Goal: Task Accomplishment & Management: Use online tool/utility

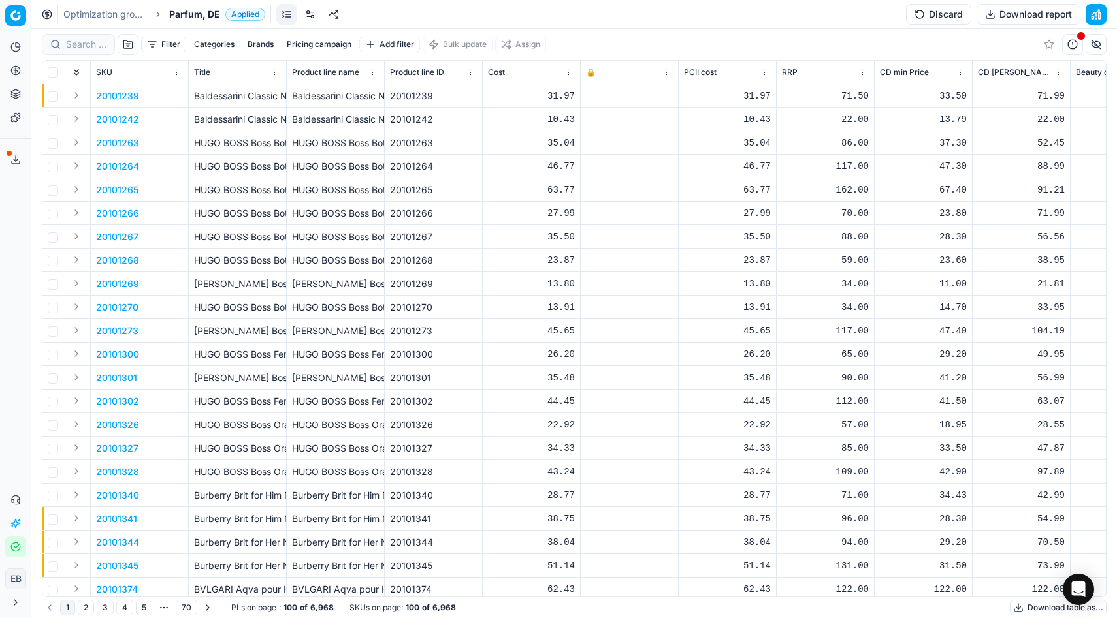
click at [9, 580] on html "Pricing platform Analytics Pricing Product portfolio Templates Export service 0…" at bounding box center [558, 309] width 1117 height 618
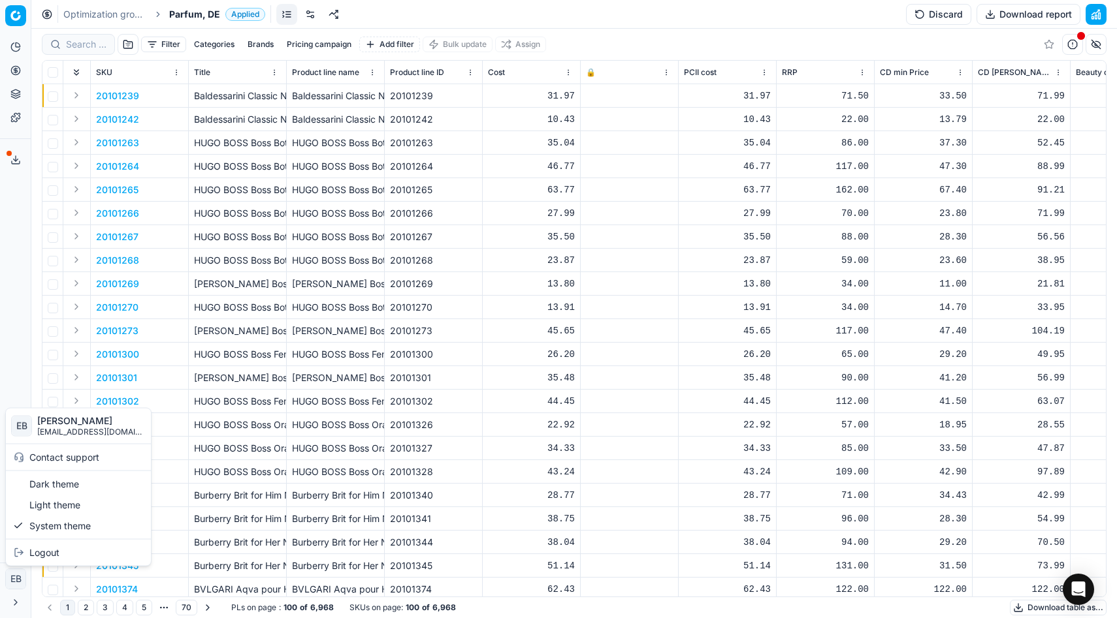
click at [16, 358] on html "Pricing platform Analytics Pricing Product portfolio Templates Export service 0…" at bounding box center [558, 309] width 1117 height 618
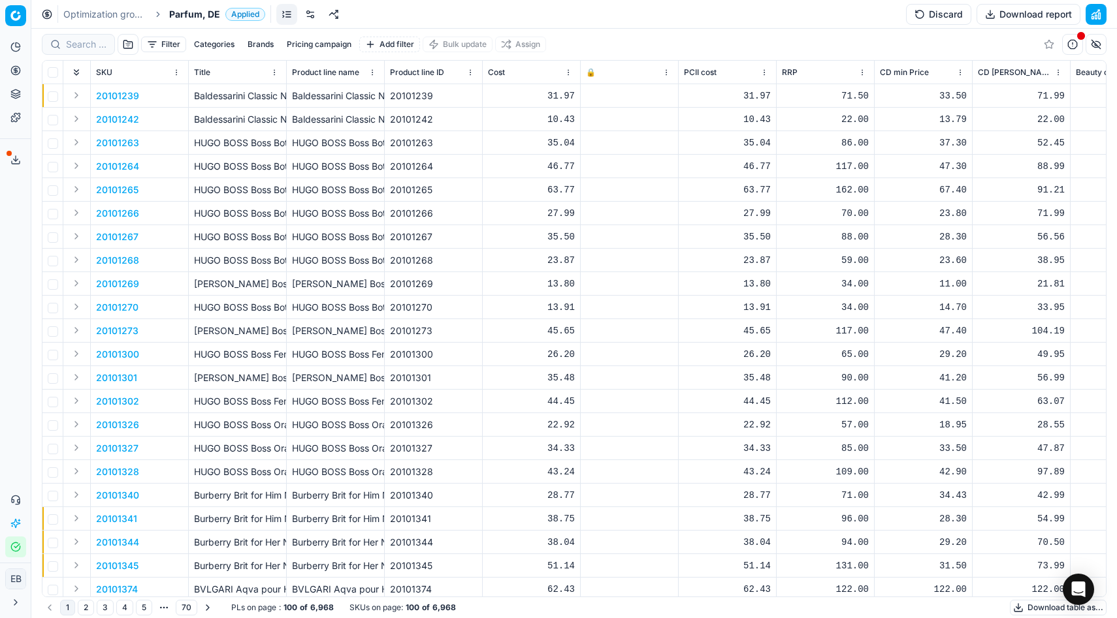
click at [14, 553] on button "Integration status" at bounding box center [15, 547] width 21 height 21
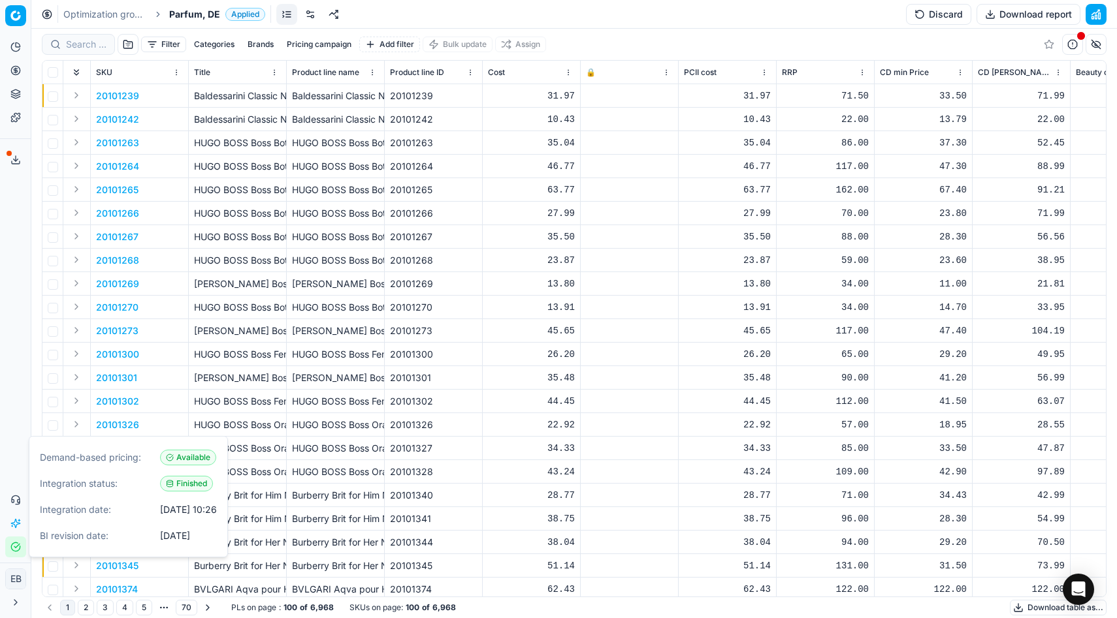
click at [14, 553] on button "Integration status" at bounding box center [15, 547] width 21 height 21
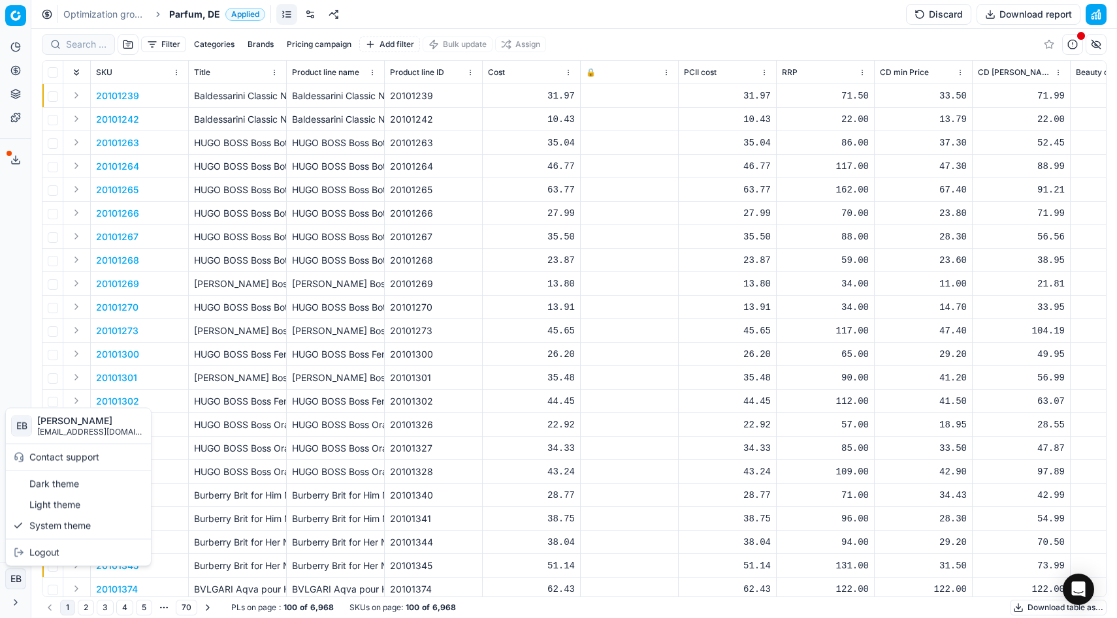
click at [22, 581] on html "Pricing platform Analytics Pricing Product portfolio Templates Export service 0…" at bounding box center [558, 309] width 1117 height 618
click at [18, 605] on html "Pricing platform Analytics Pricing Product portfolio Templates Export service 0…" at bounding box center [558, 309] width 1117 height 618
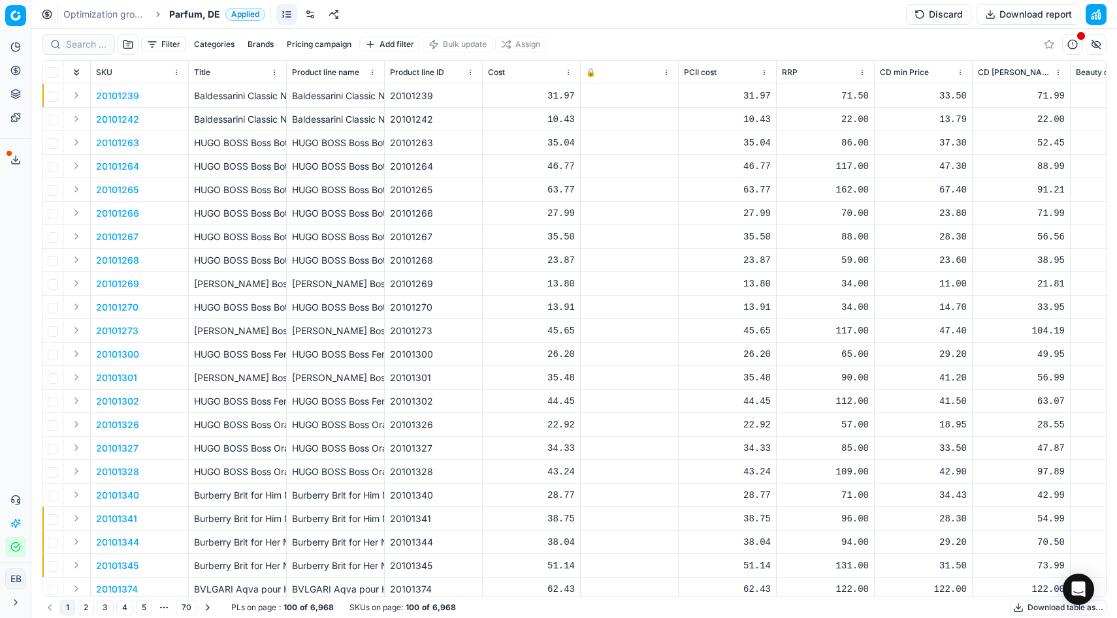
click at [18, 605] on icon at bounding box center [15, 603] width 10 height 10
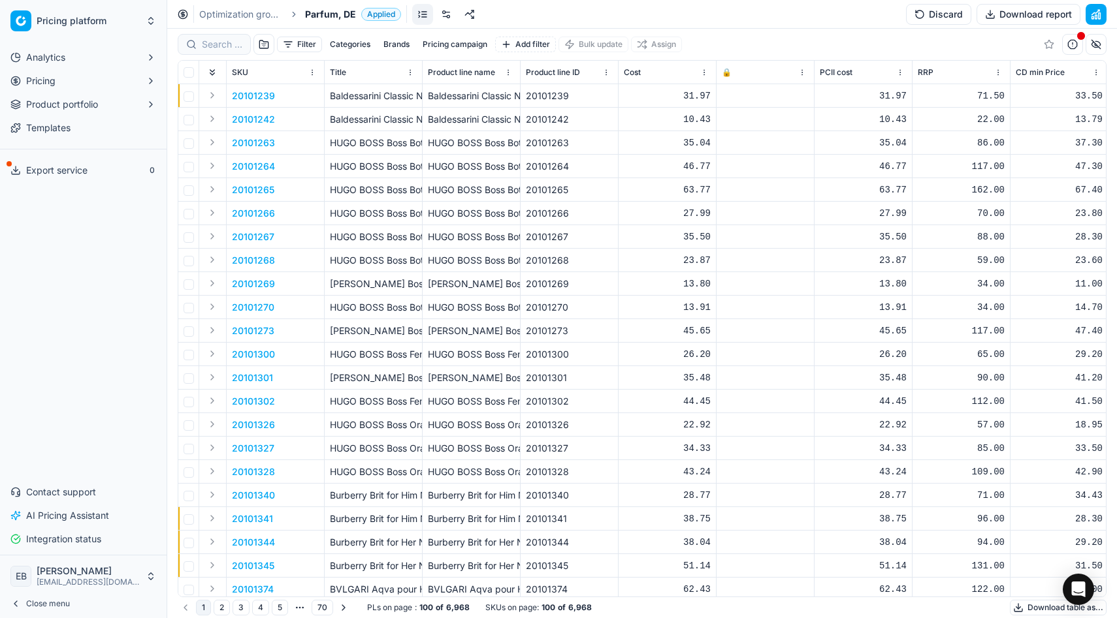
click at [74, 573] on html "Pricing platform Analytics Pricing Product portfolio Templates Export service 0…" at bounding box center [558, 309] width 1117 height 618
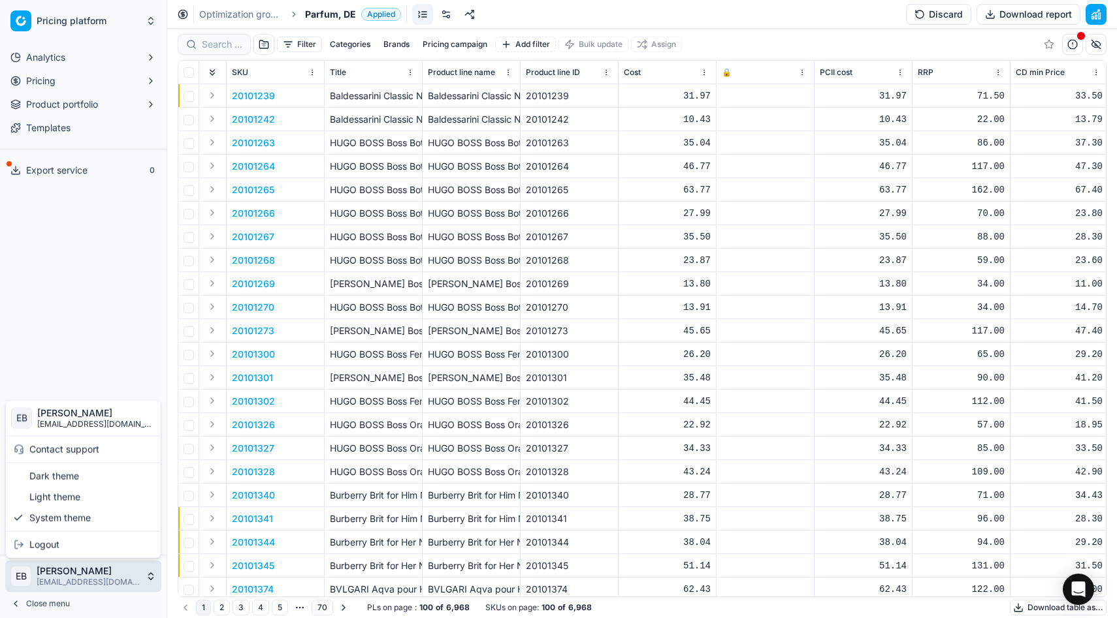
click at [96, 315] on html "Pricing platform Analytics Pricing Product portfolio Templates Export service 0…" at bounding box center [558, 309] width 1117 height 618
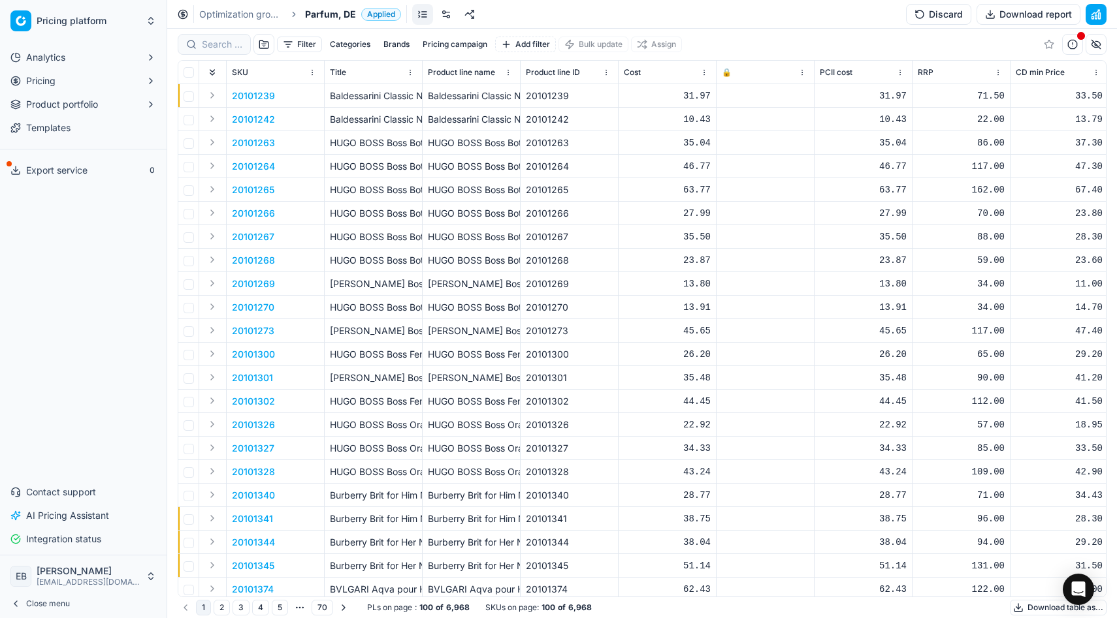
click at [119, 35] on html "Pricing platform Analytics Pricing Product portfolio Templates Export service 0…" at bounding box center [558, 309] width 1117 height 618
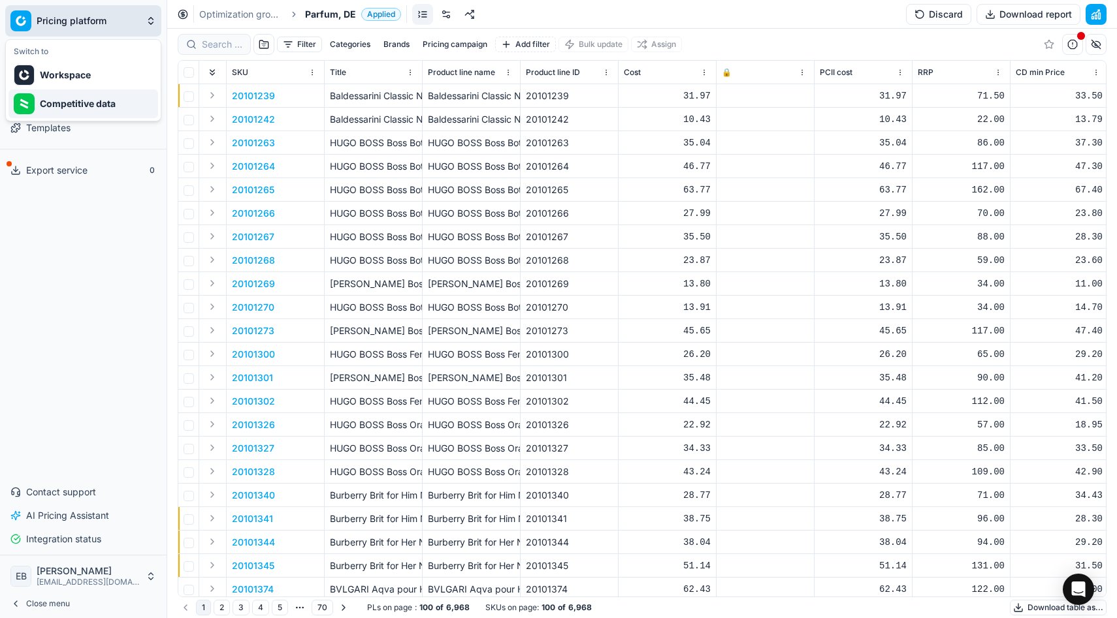
click at [85, 112] on div "Competitive data" at bounding box center [83, 103] width 150 height 29
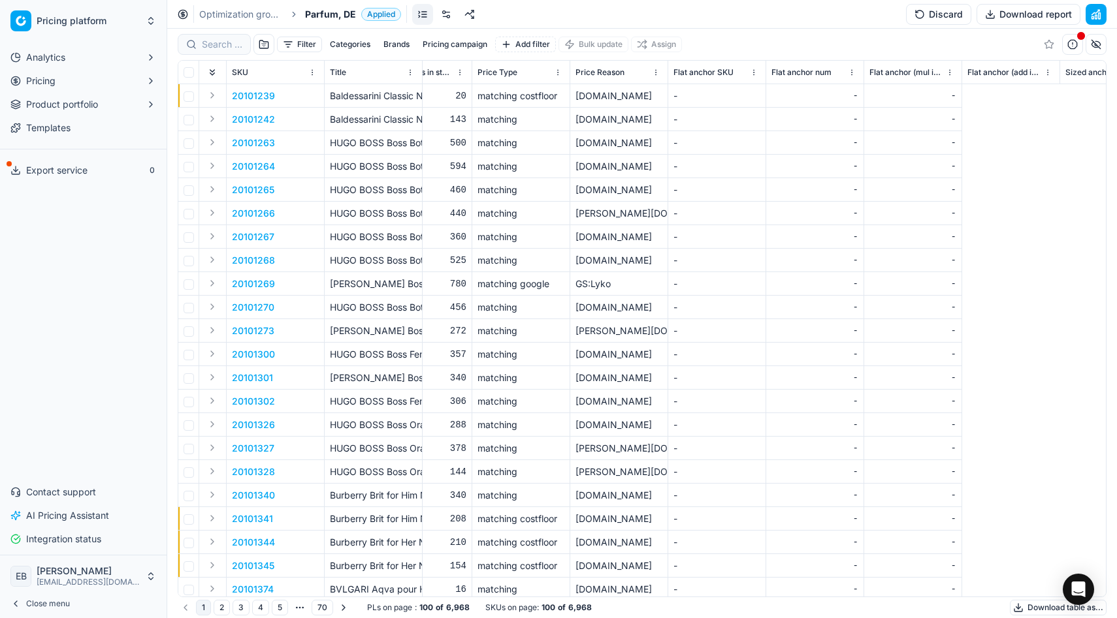
scroll to position [0, 6492]
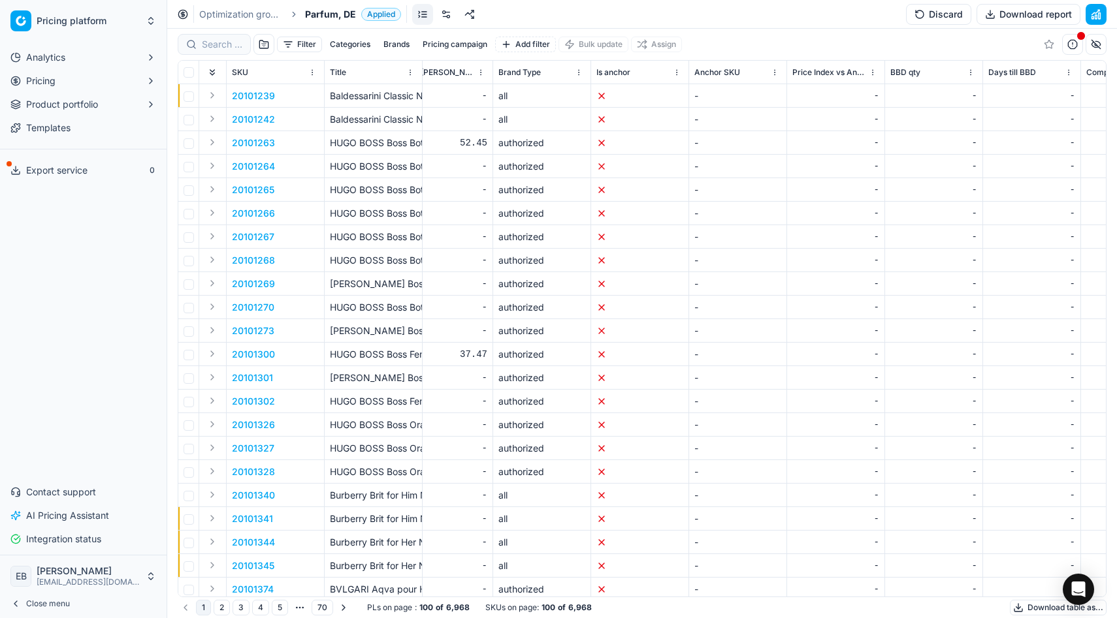
click at [93, 16] on html "Pricing platform Analytics Pricing Product portfolio Templates Export service 0…" at bounding box center [558, 309] width 1117 height 618
click at [74, 71] on div "Workspace" at bounding box center [83, 75] width 150 height 29
click at [97, 18] on html "Pricing platform Analytics Pricing Product portfolio Templates Export service 0…" at bounding box center [558, 309] width 1117 height 618
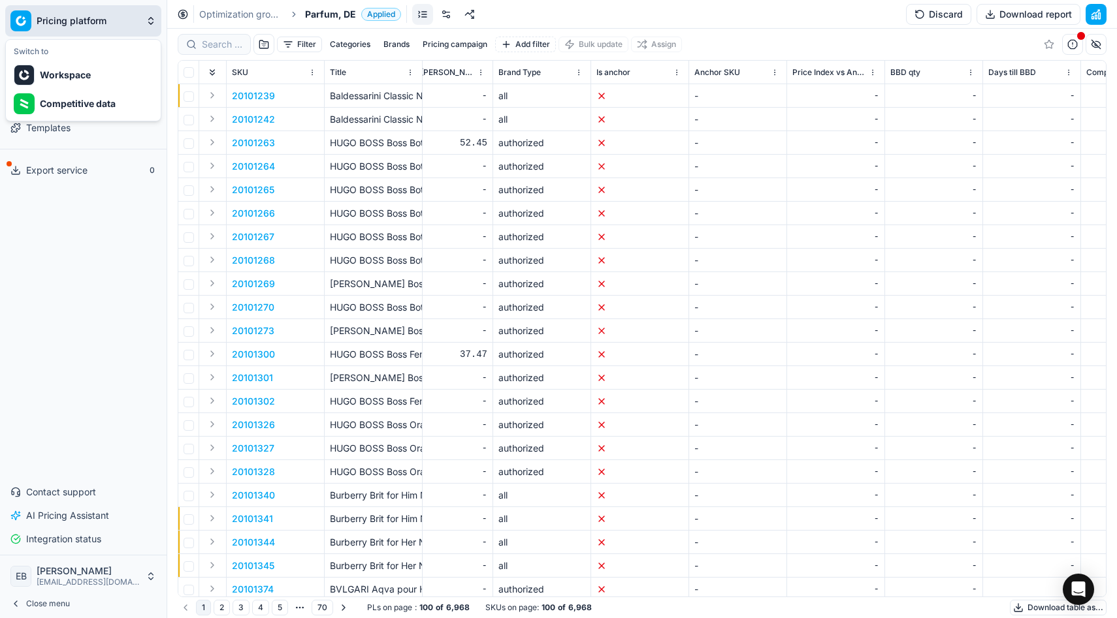
click at [96, 360] on html "Pricing platform Analytics Pricing Product portfolio Templates Export service 0…" at bounding box center [558, 309] width 1117 height 618
click at [84, 16] on html "Pricing platform Analytics Pricing Product portfolio Templates Export service 0…" at bounding box center [558, 309] width 1117 height 618
click at [99, 252] on html "Pricing platform Analytics Pricing Product portfolio Templates Export service 0…" at bounding box center [558, 309] width 1117 height 618
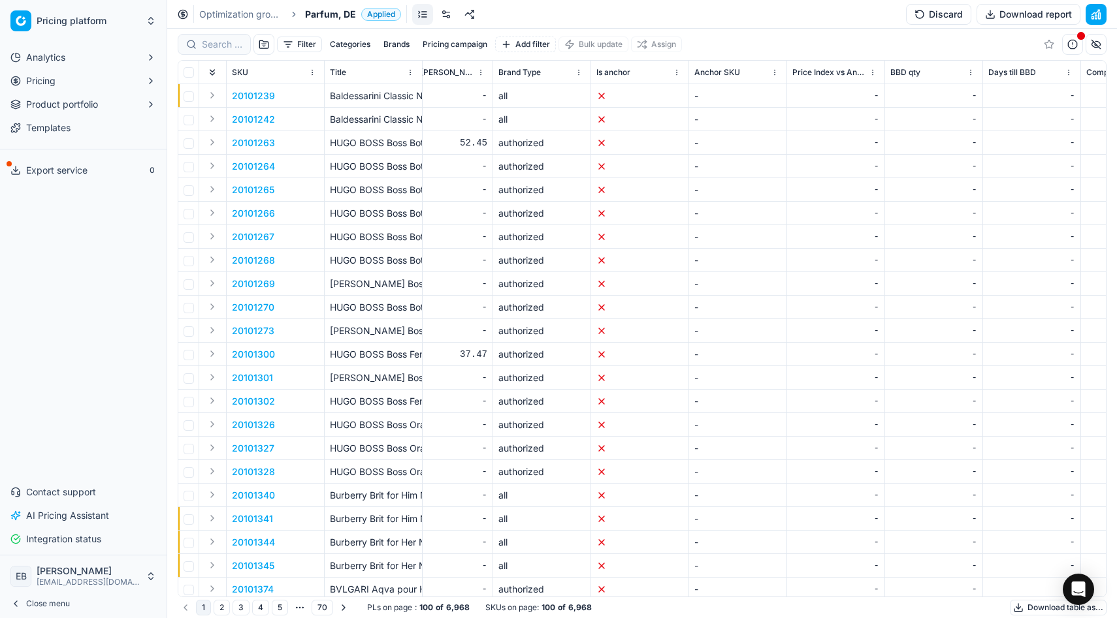
click at [236, 6] on div "Optimization groups Parfum, DE Applied Discard Download report" at bounding box center [641, 14] width 949 height 29
click at [232, 15] on link "Optimization groups" at bounding box center [241, 14] width 84 height 13
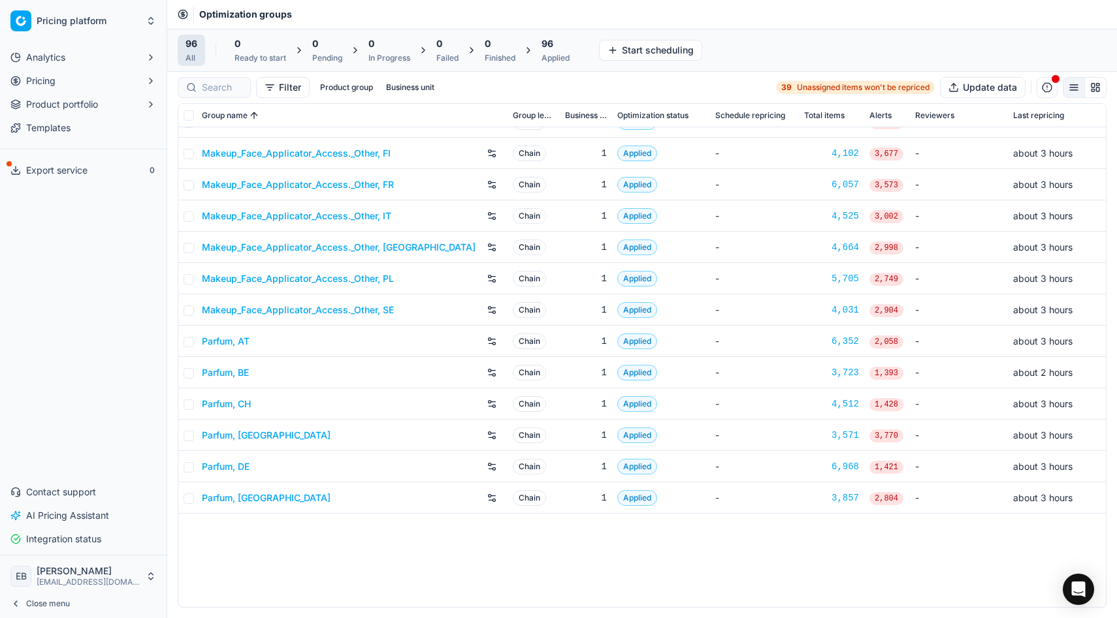
scroll to position [1466, 0]
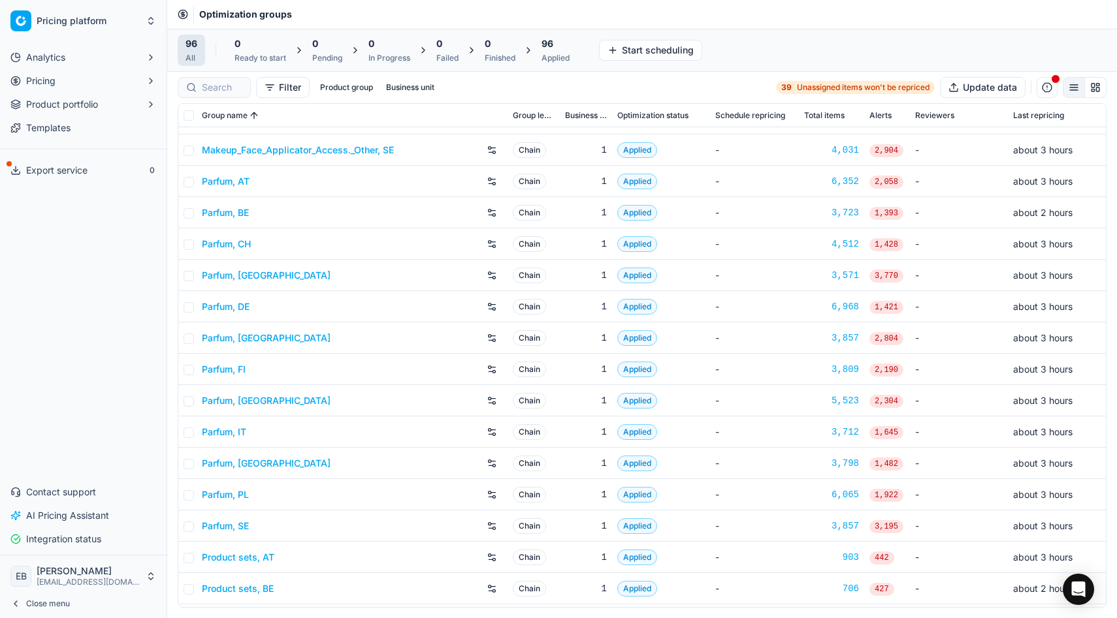
click at [231, 306] on link "Parfum, DE" at bounding box center [226, 306] width 48 height 13
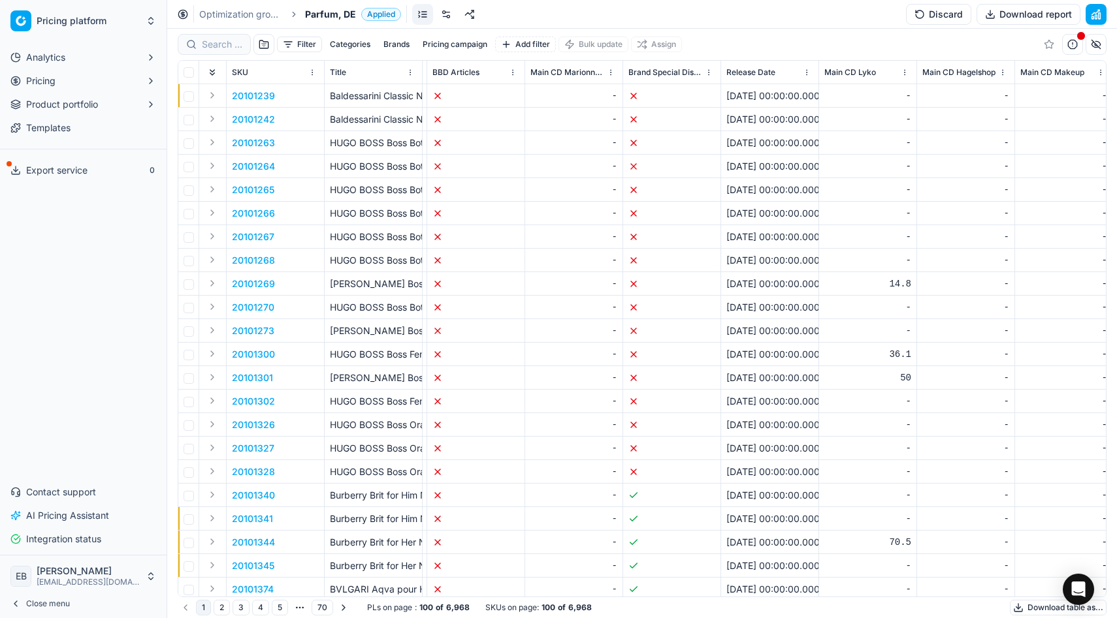
scroll to position [0, 5232]
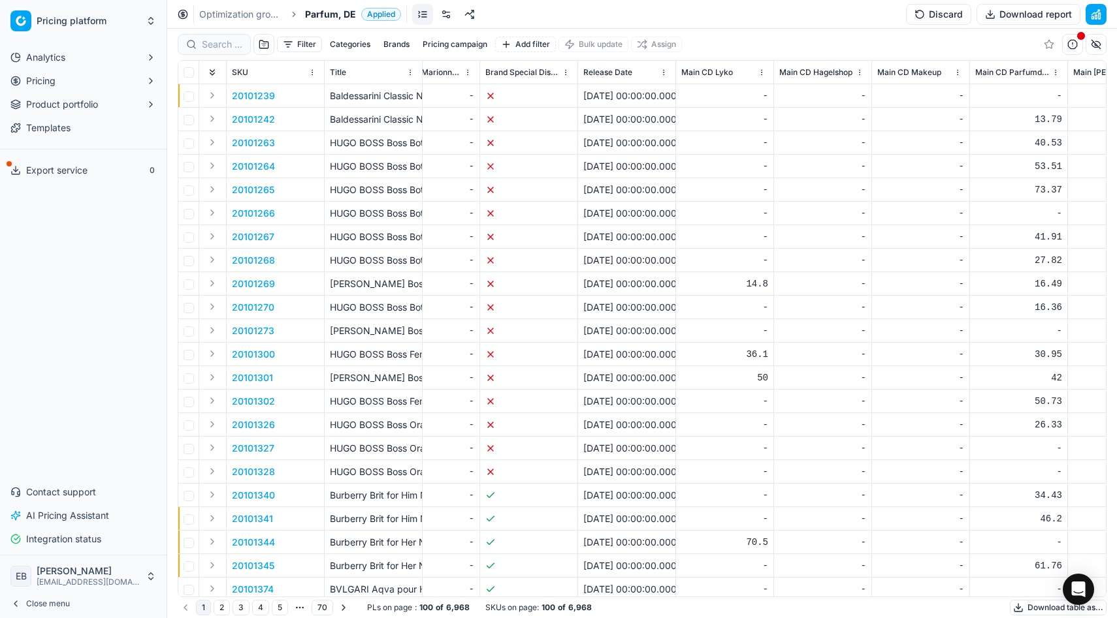
click at [443, 47] on button "Pricing campaign" at bounding box center [454, 45] width 75 height 16
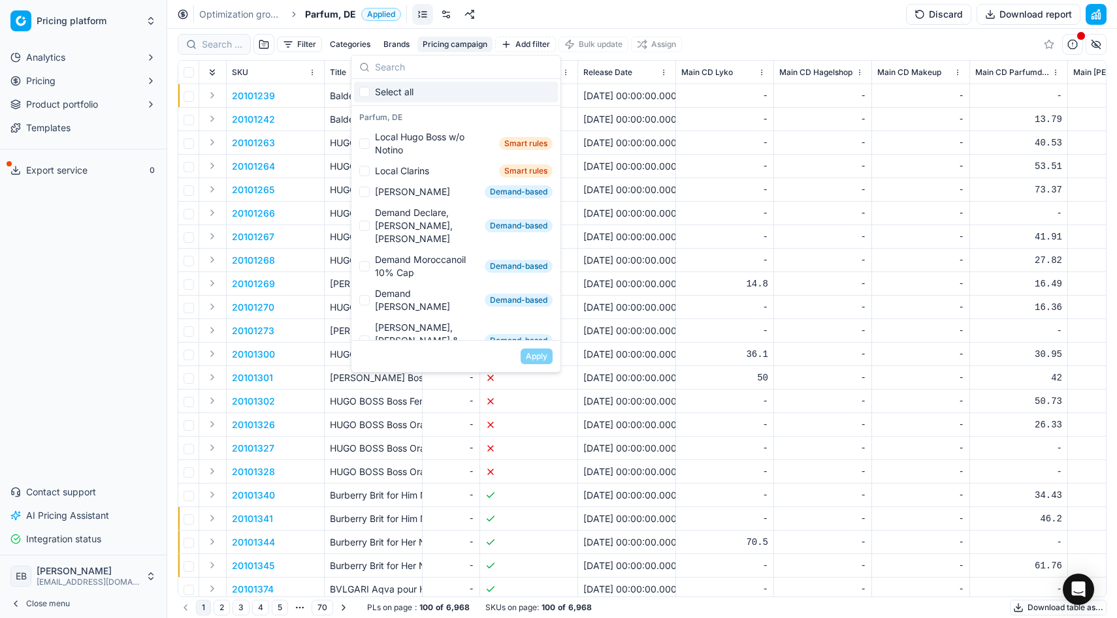
click at [447, 44] on button "Pricing campaign" at bounding box center [454, 45] width 75 height 16
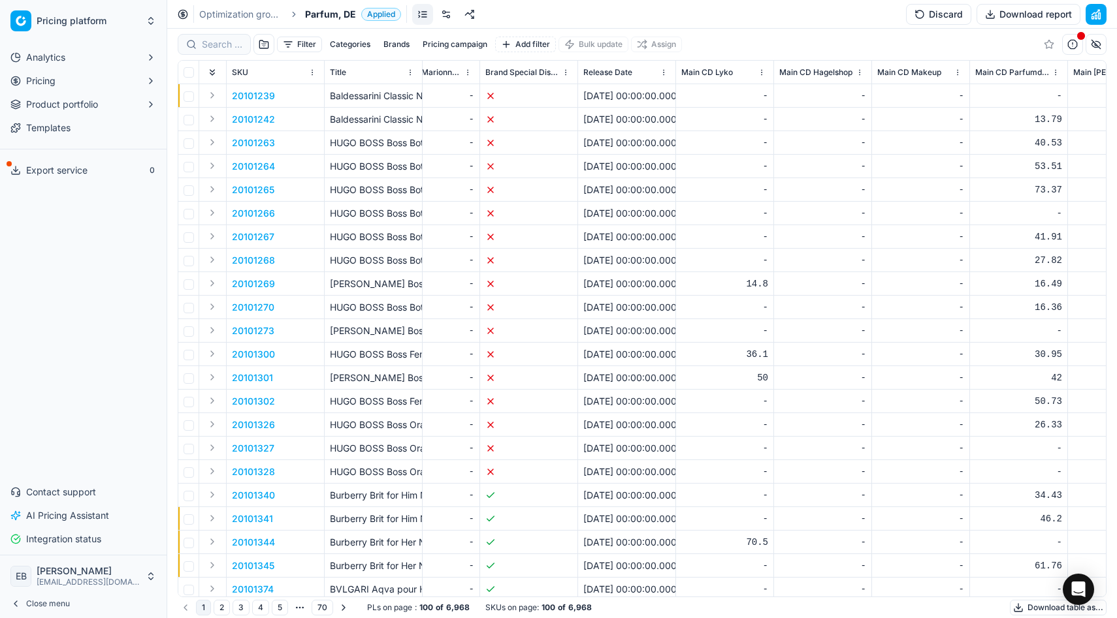
click at [447, 44] on button "Pricing campaign" at bounding box center [454, 45] width 75 height 16
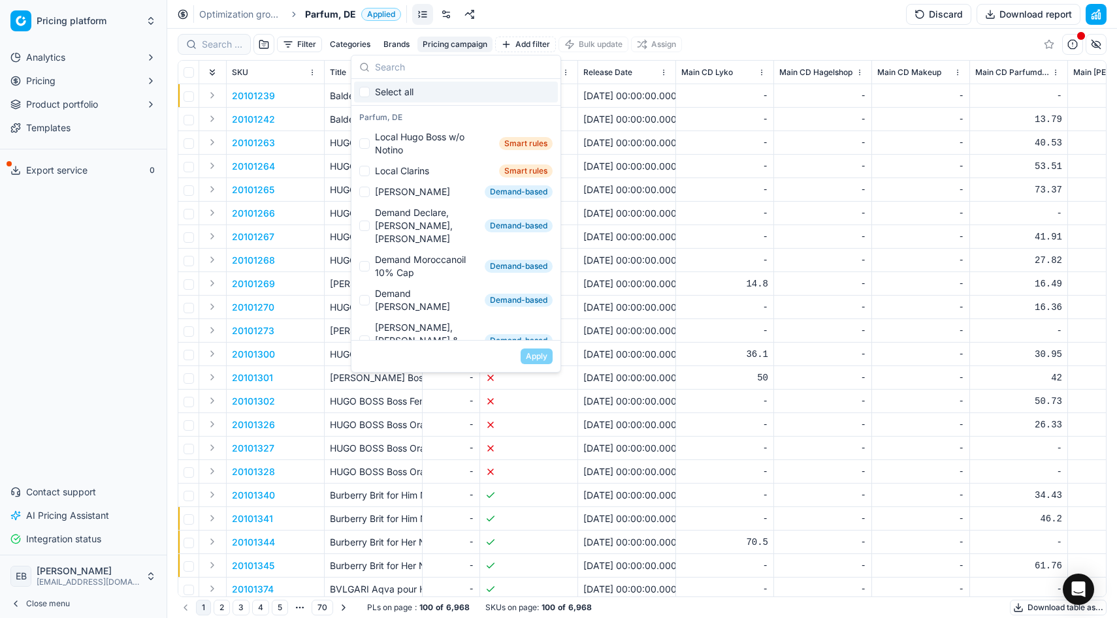
click at [413, 7] on link at bounding box center [422, 14] width 21 height 21
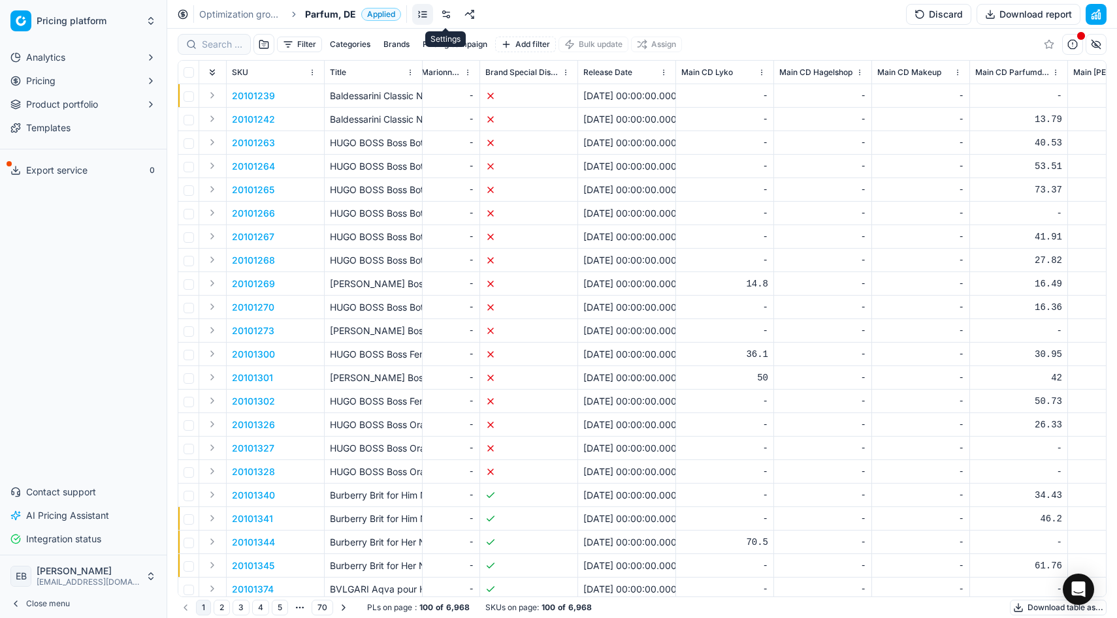
click at [440, 10] on link at bounding box center [446, 14] width 21 height 21
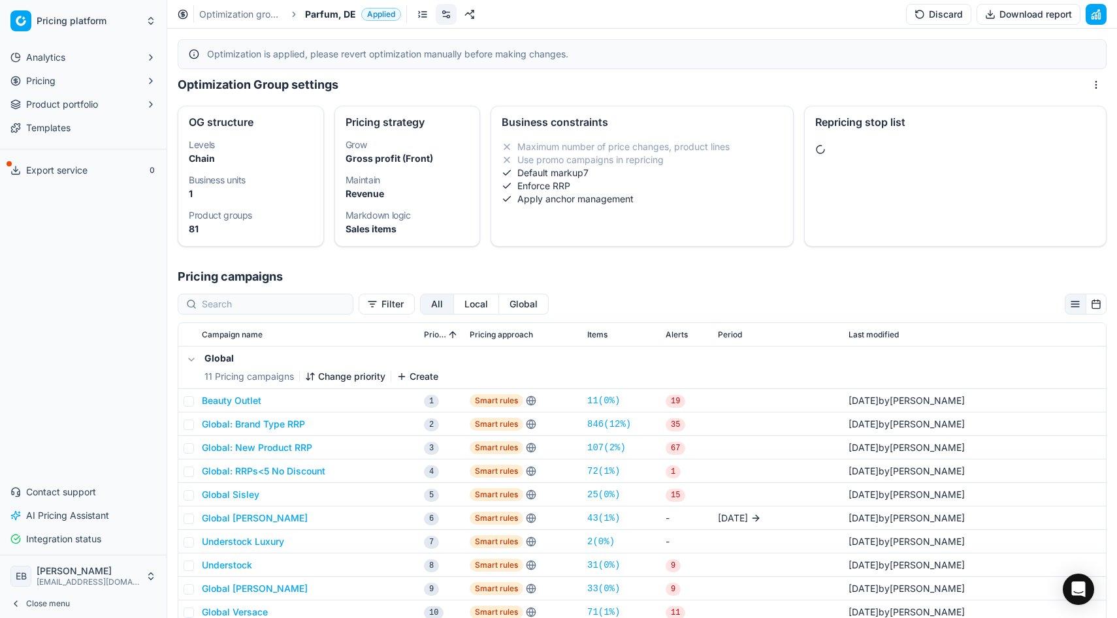
click at [330, 21] on div "Optimization groups Parfum, DE Applied Discard Download report" at bounding box center [641, 14] width 949 height 29
click at [277, 14] on link "Optimization groups" at bounding box center [241, 14] width 84 height 13
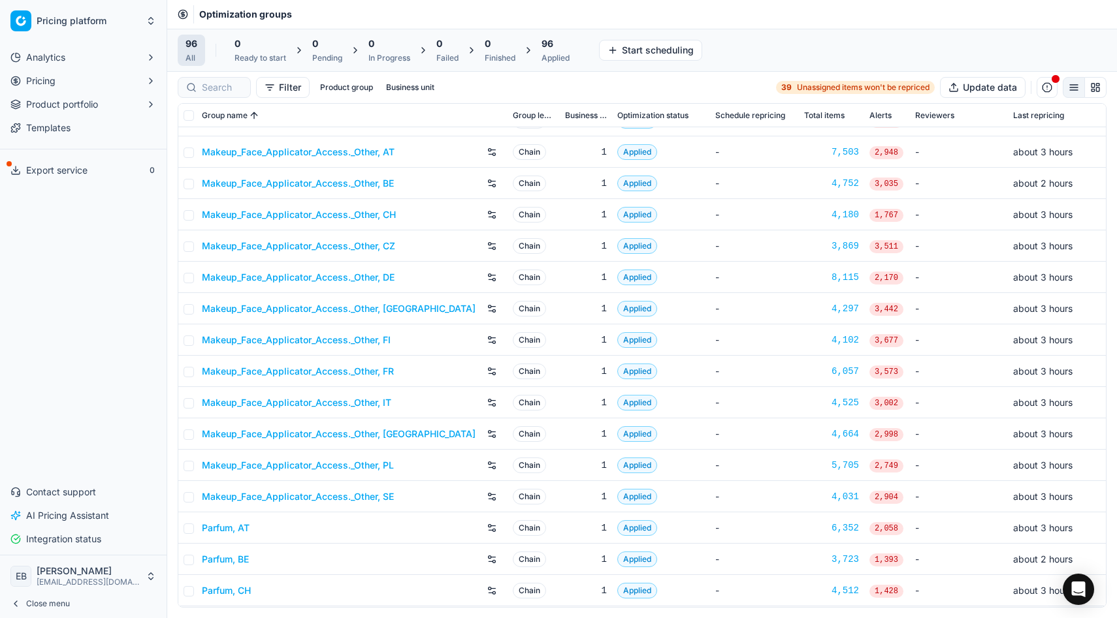
scroll to position [1525, 0]
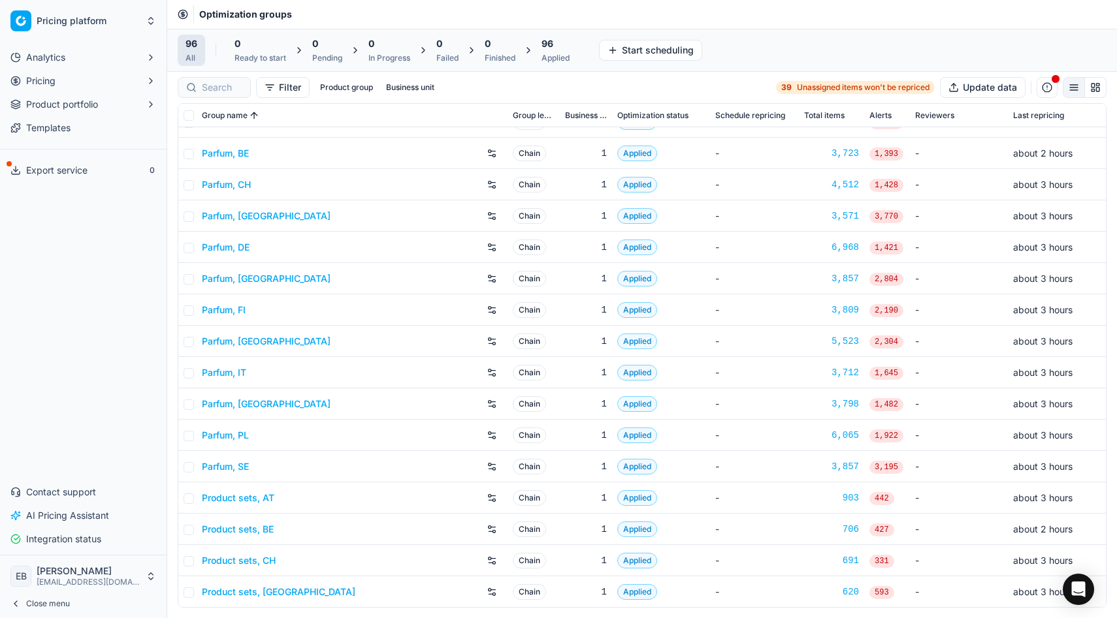
click at [233, 249] on link "Parfum, DE" at bounding box center [226, 247] width 48 height 13
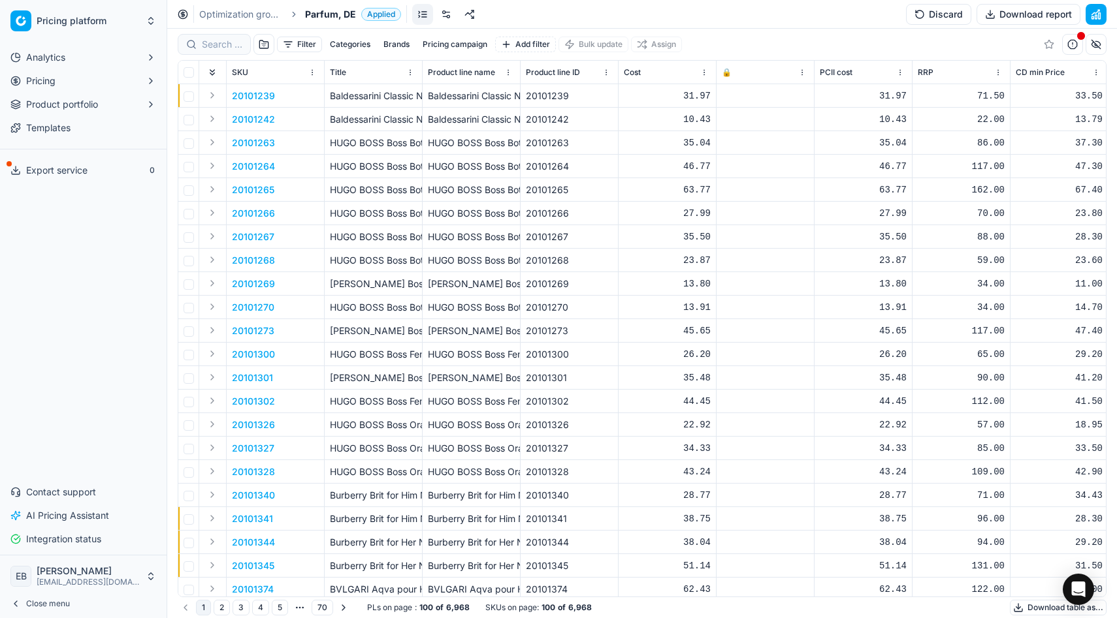
click at [446, 44] on button "Pricing campaign" at bounding box center [454, 45] width 75 height 16
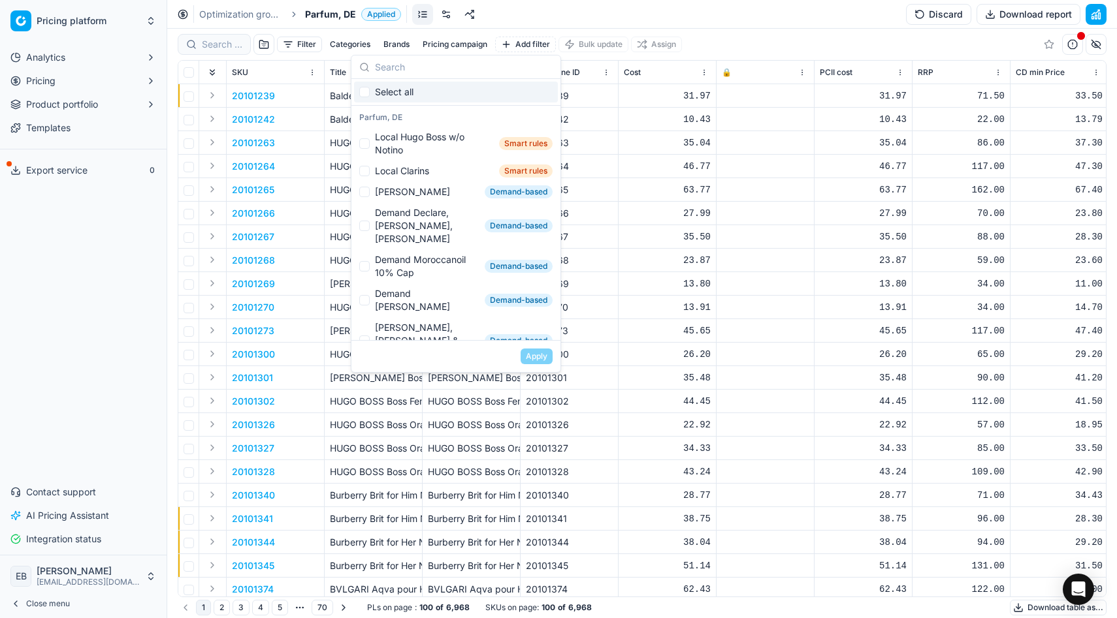
click at [103, 79] on button "Pricing" at bounding box center [83, 81] width 156 height 21
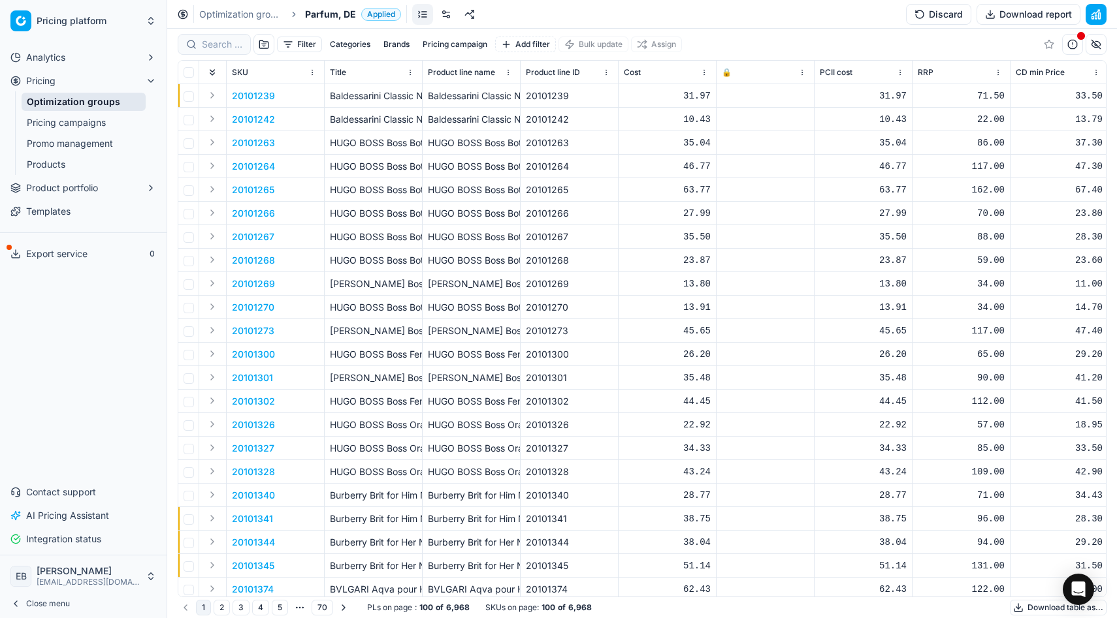
click at [86, 124] on link "Pricing campaigns" at bounding box center [84, 123] width 124 height 18
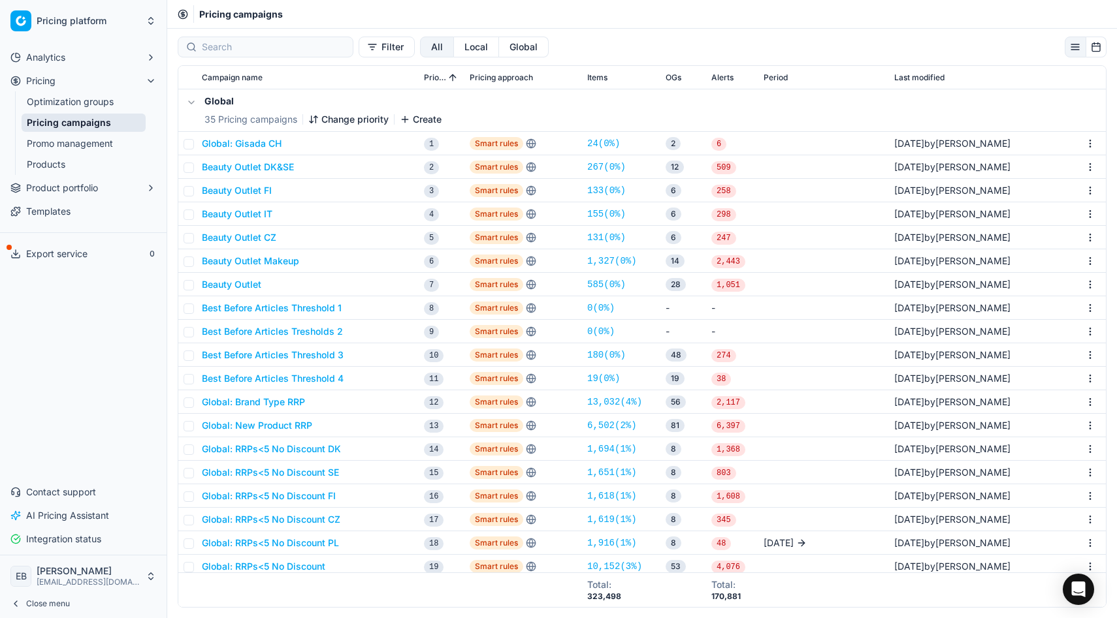
click at [359, 48] on button "Filter" at bounding box center [387, 47] width 56 height 21
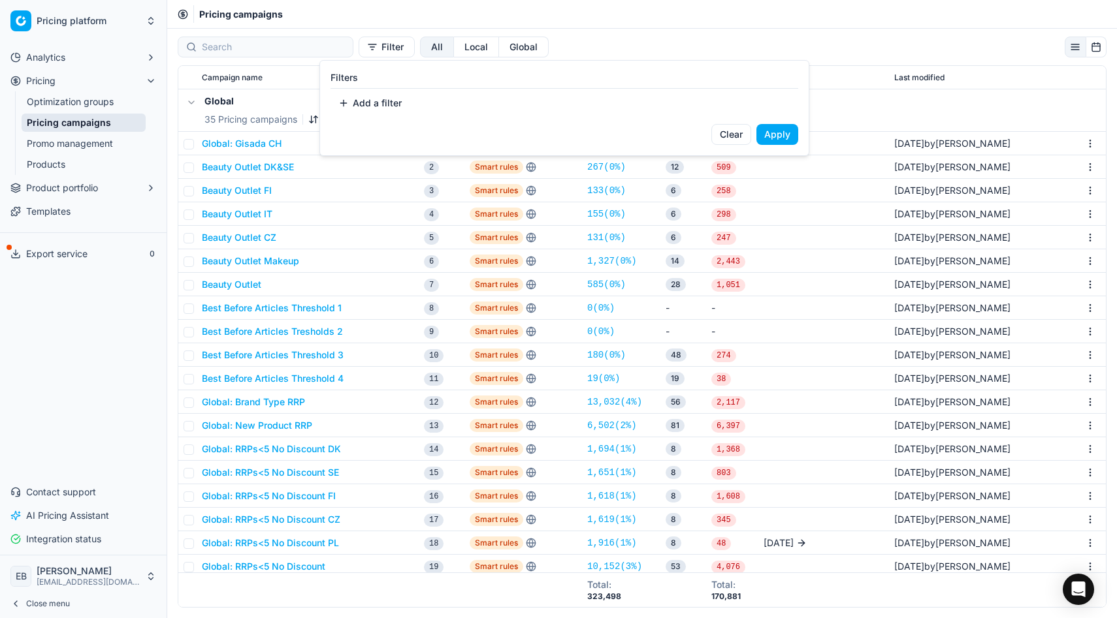
click at [289, 54] on html "Pricing platform Analytics Pricing Optimization groups Pricing campaigns Promo …" at bounding box center [558, 309] width 1117 height 618
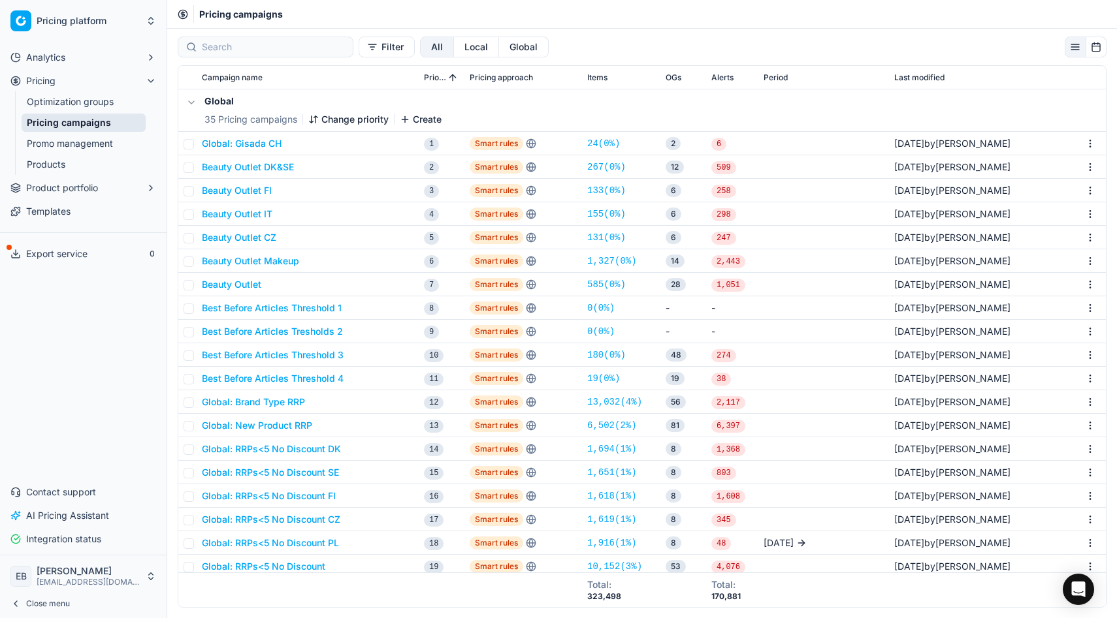
click at [195, 99] on button "button" at bounding box center [191, 103] width 16 height 16
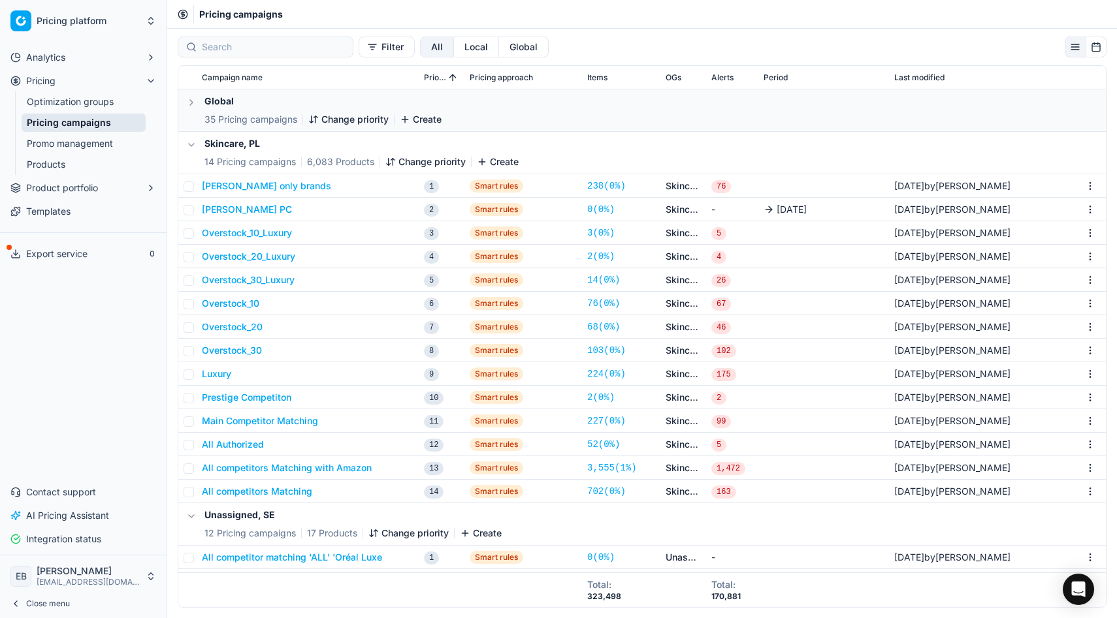
click at [195, 104] on button "button" at bounding box center [191, 103] width 16 height 16
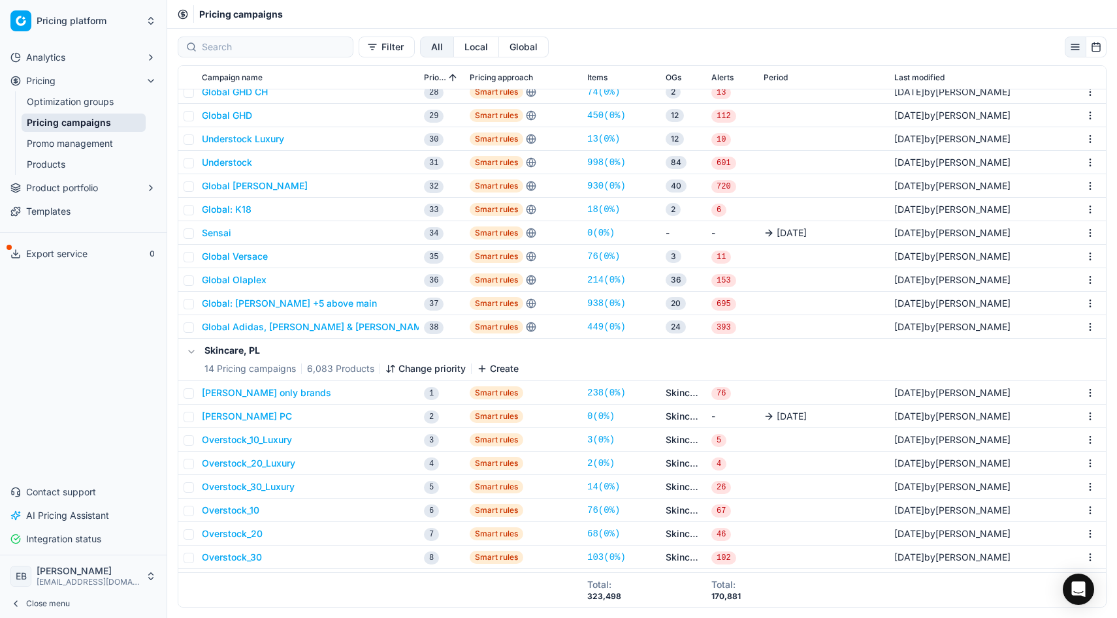
scroll to position [643, 0]
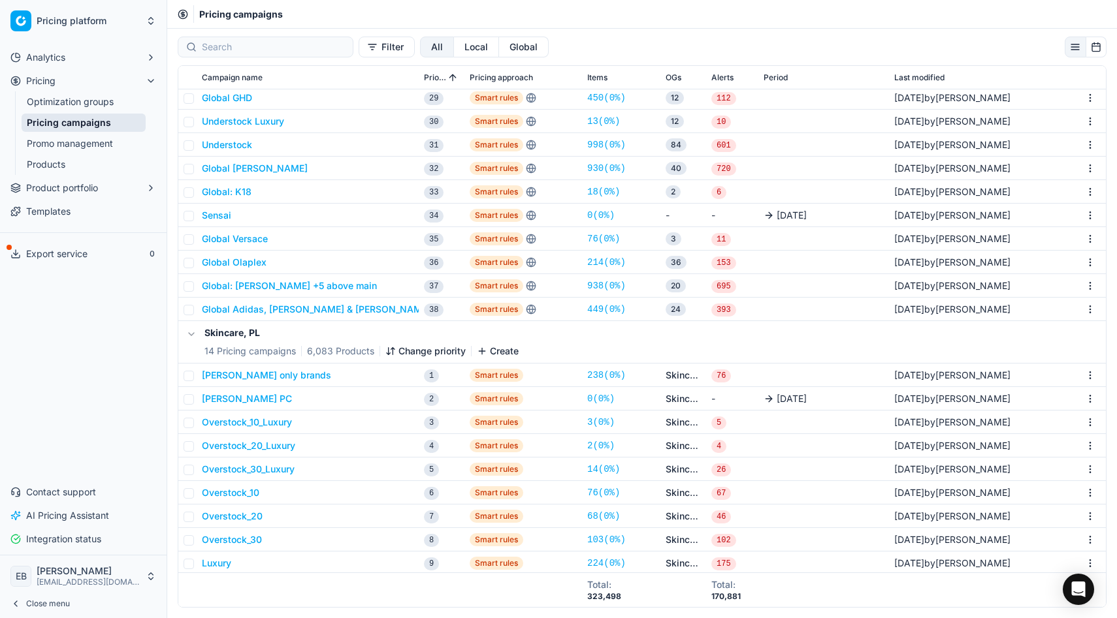
click at [226, 337] on h5 "Skincare, PL" at bounding box center [361, 333] width 314 height 13
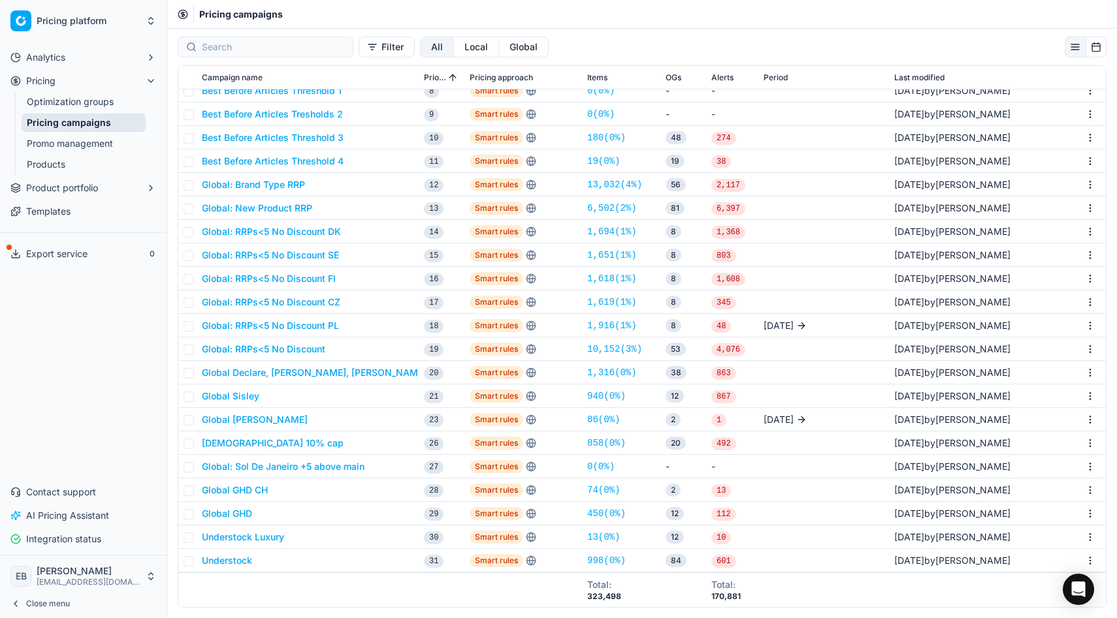
scroll to position [0, 0]
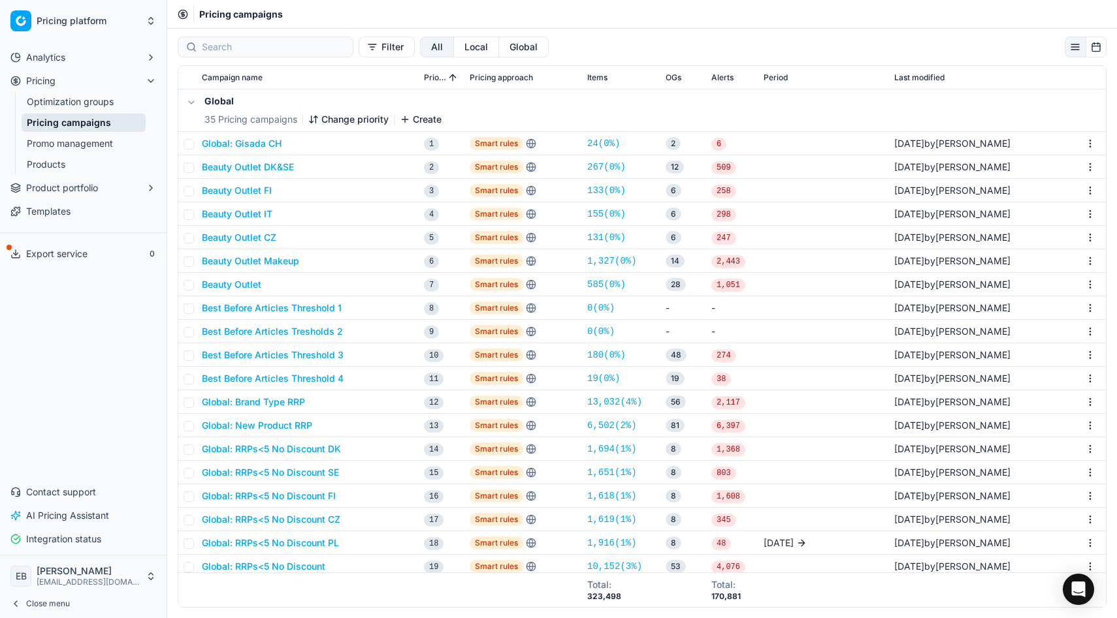
click at [229, 103] on h5 "Global" at bounding box center [322, 101] width 237 height 13
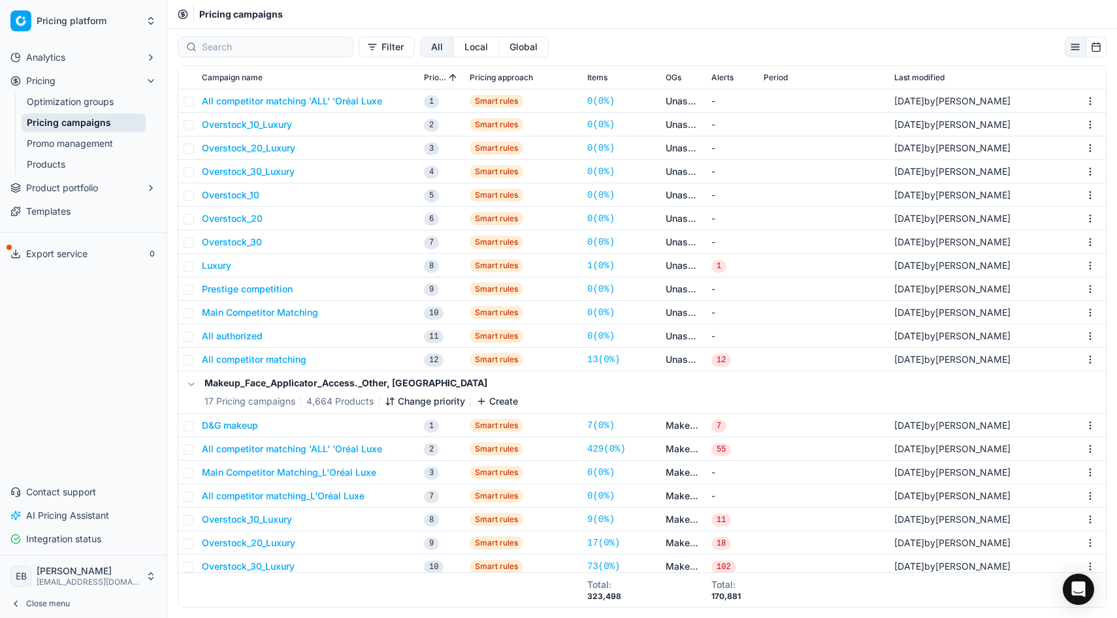
scroll to position [1346, 0]
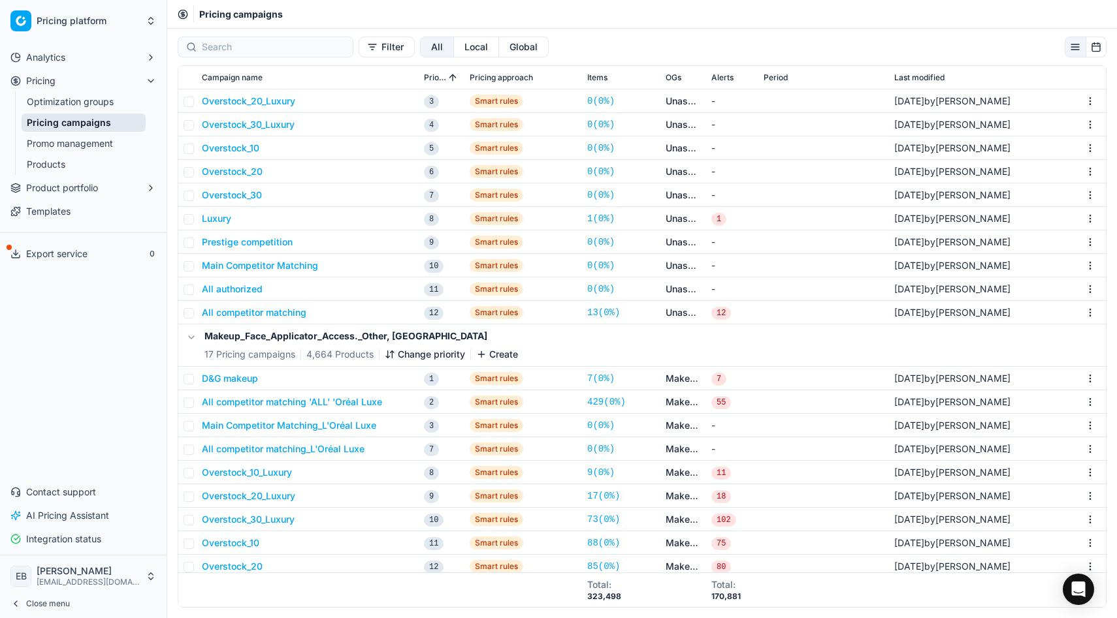
click at [107, 142] on link "Promo management" at bounding box center [84, 144] width 124 height 18
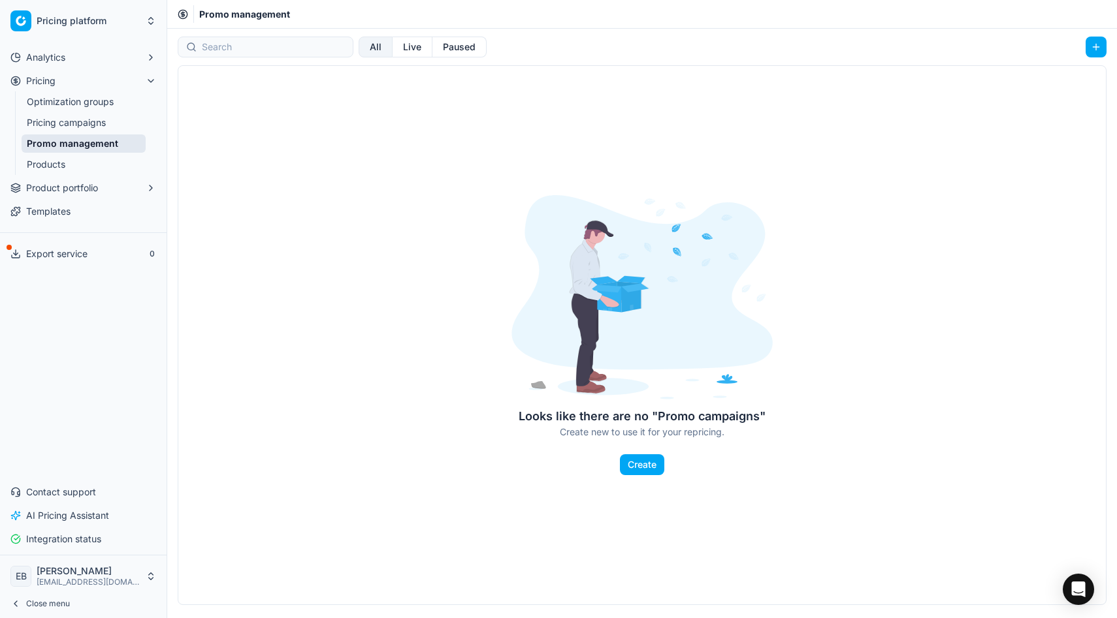
click at [59, 165] on link "Products" at bounding box center [84, 164] width 124 height 18
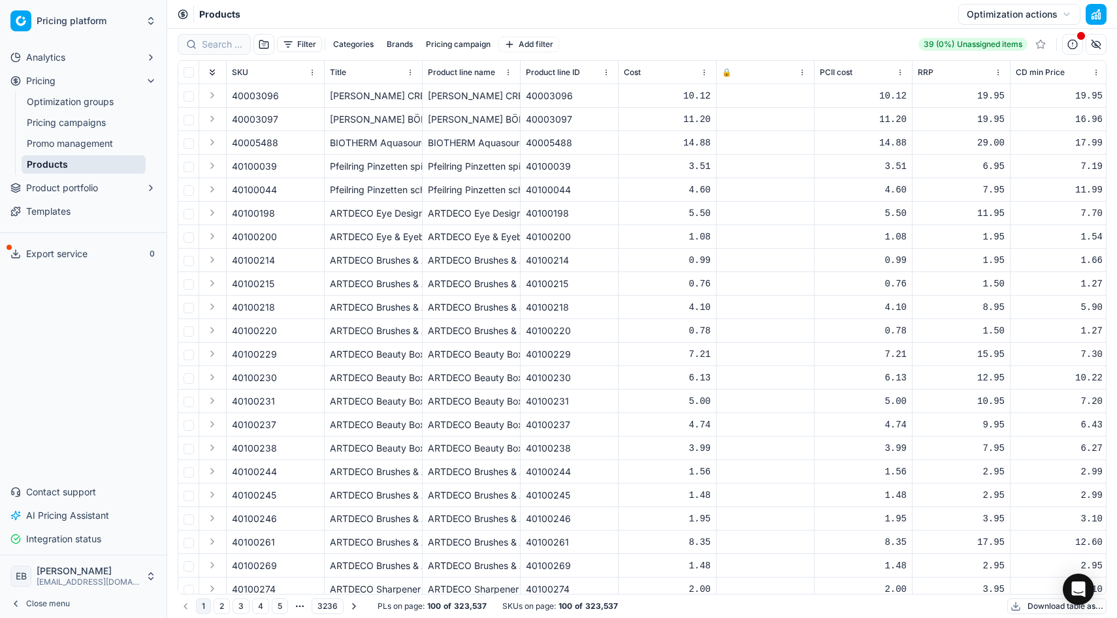
click at [468, 46] on button "Pricing campaign" at bounding box center [458, 45] width 75 height 16
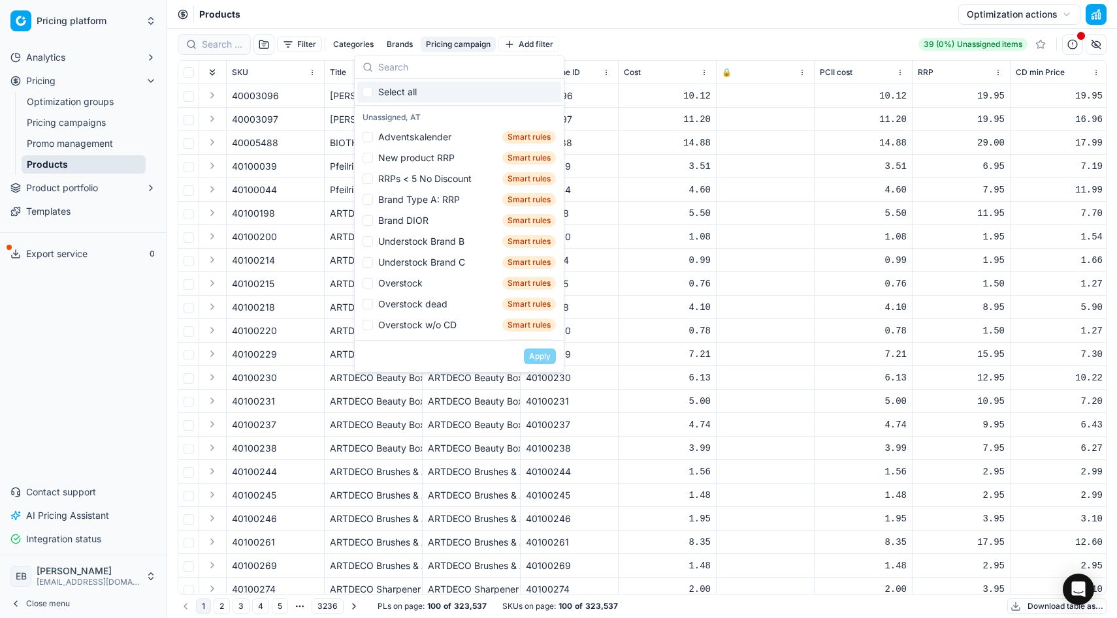
click at [441, 42] on button "Pricing campaign" at bounding box center [458, 45] width 75 height 16
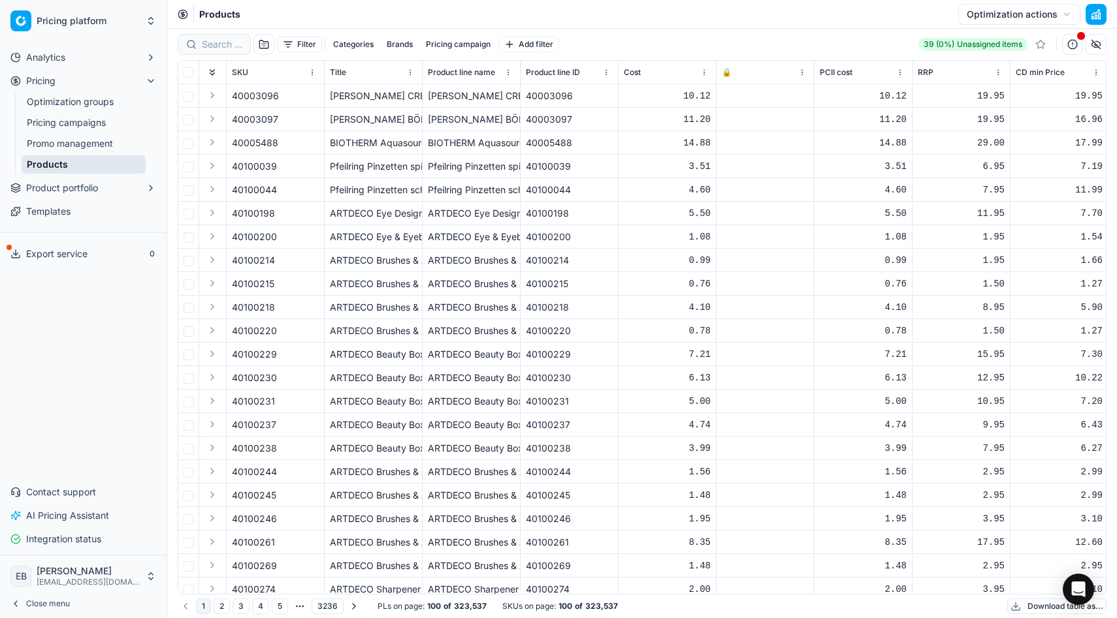
click at [365, 41] on button "Categories" at bounding box center [353, 45] width 51 height 16
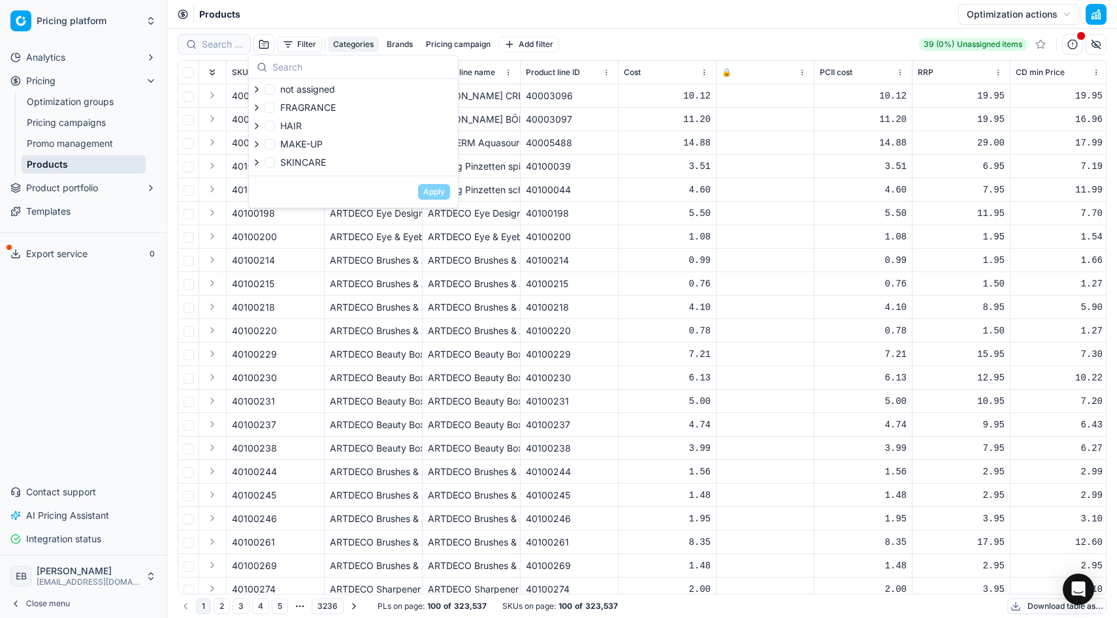
click at [365, 41] on button "Categories" at bounding box center [353, 45] width 51 height 16
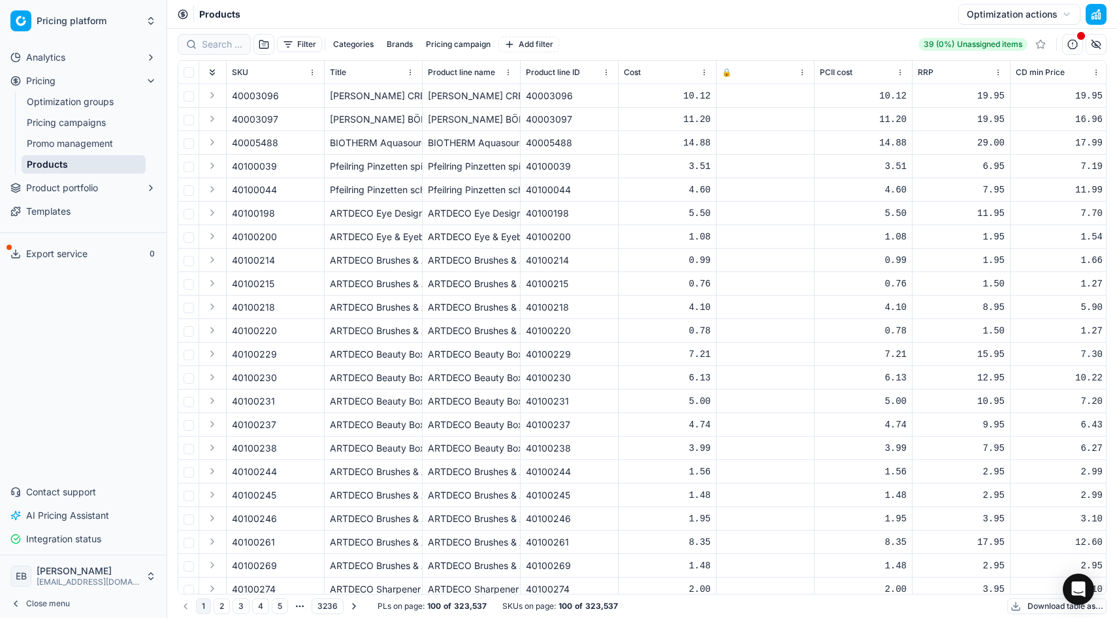
click at [307, 41] on button "Filter" at bounding box center [299, 45] width 45 height 16
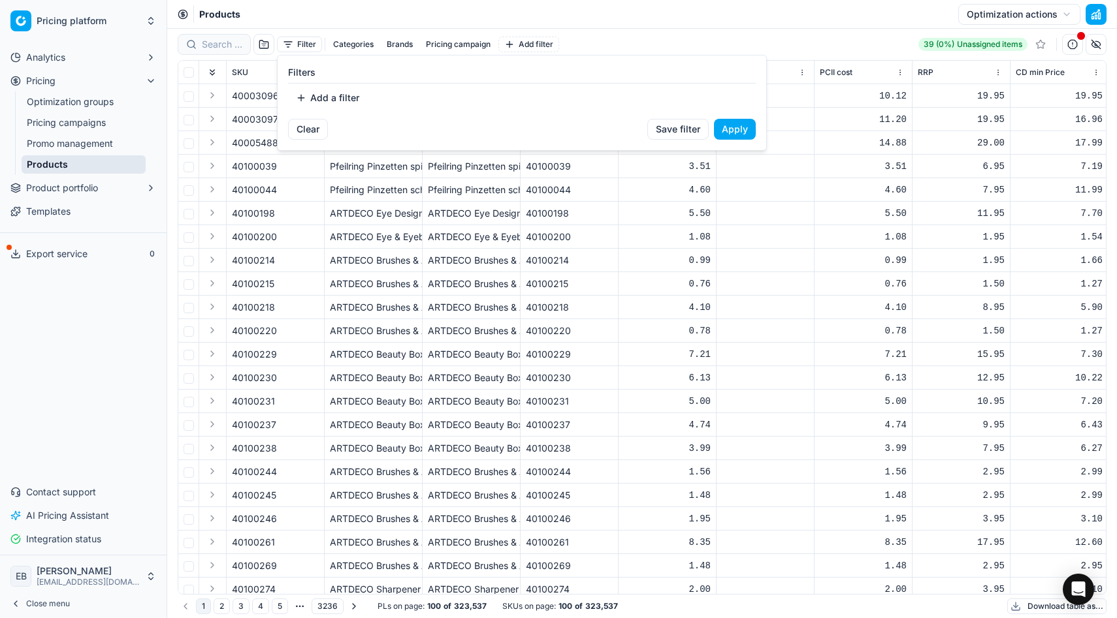
click at [307, 41] on html "Pricing platform Analytics Pricing Optimization groups Pricing campaigns Promo …" at bounding box center [558, 309] width 1117 height 618
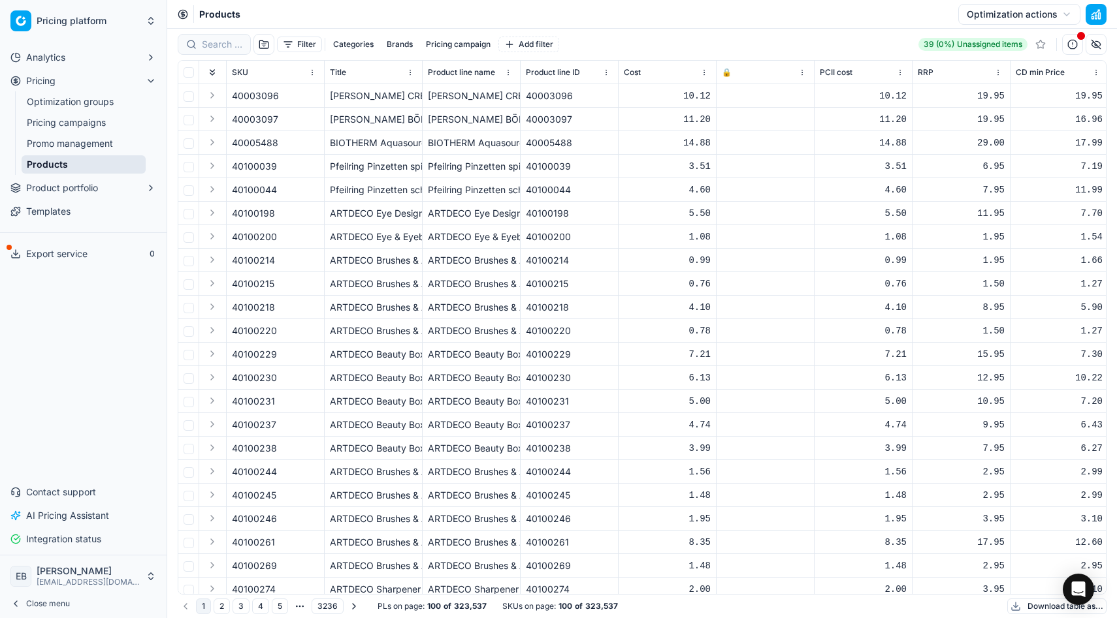
click at [60, 127] on link "Pricing campaigns" at bounding box center [84, 123] width 124 height 18
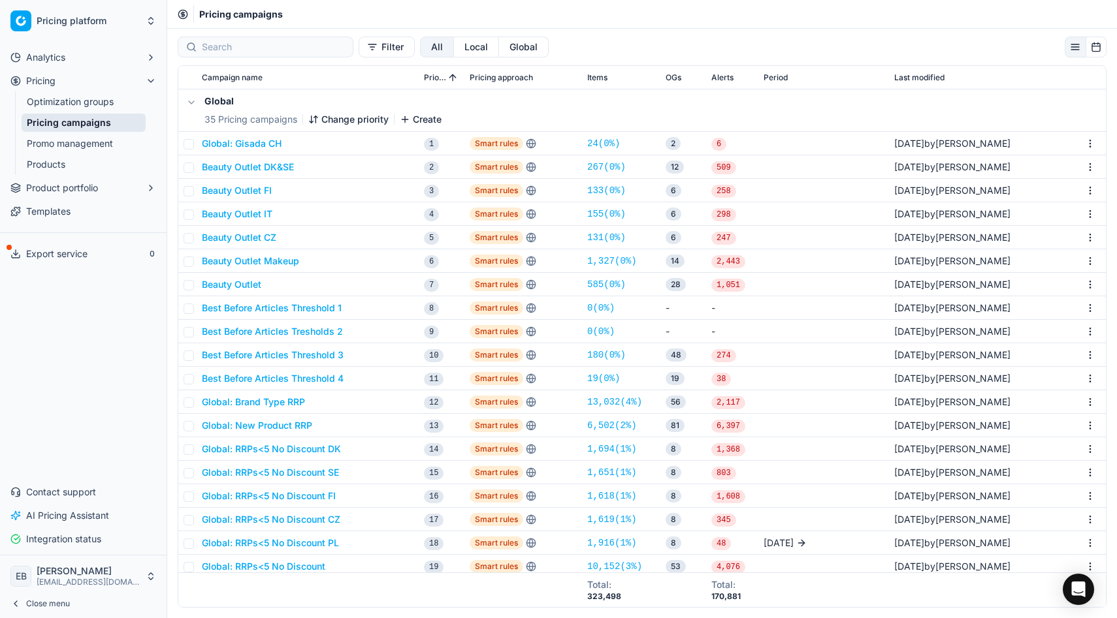
click at [359, 50] on button "Filter" at bounding box center [387, 47] width 56 height 21
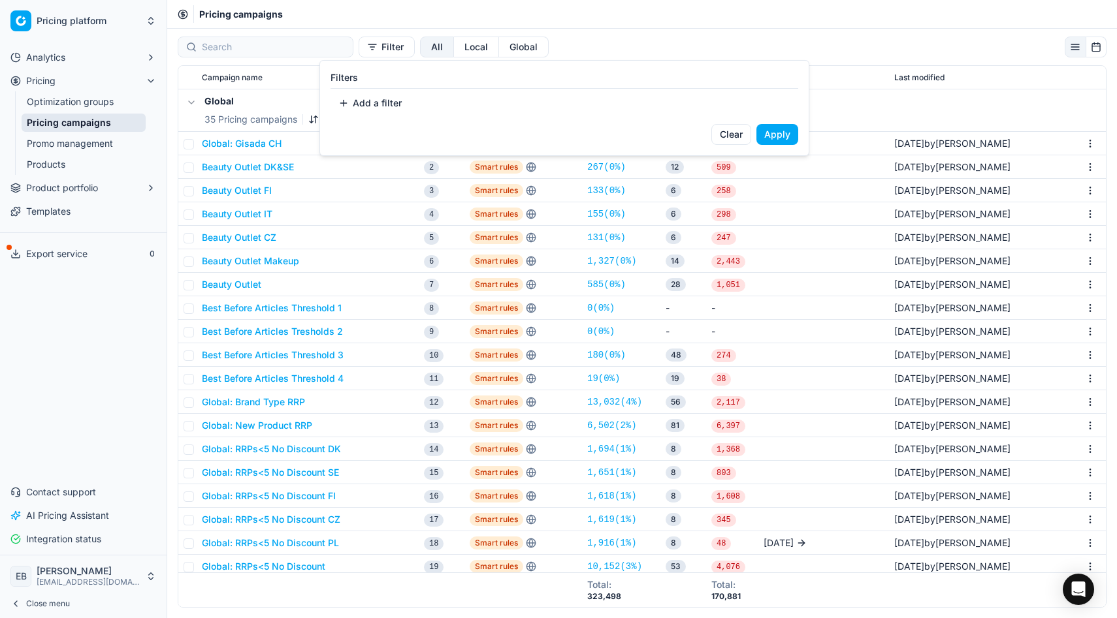
click at [355, 50] on html "Pricing platform Analytics Pricing Optimization groups Pricing campaigns Promo …" at bounding box center [558, 309] width 1117 height 618
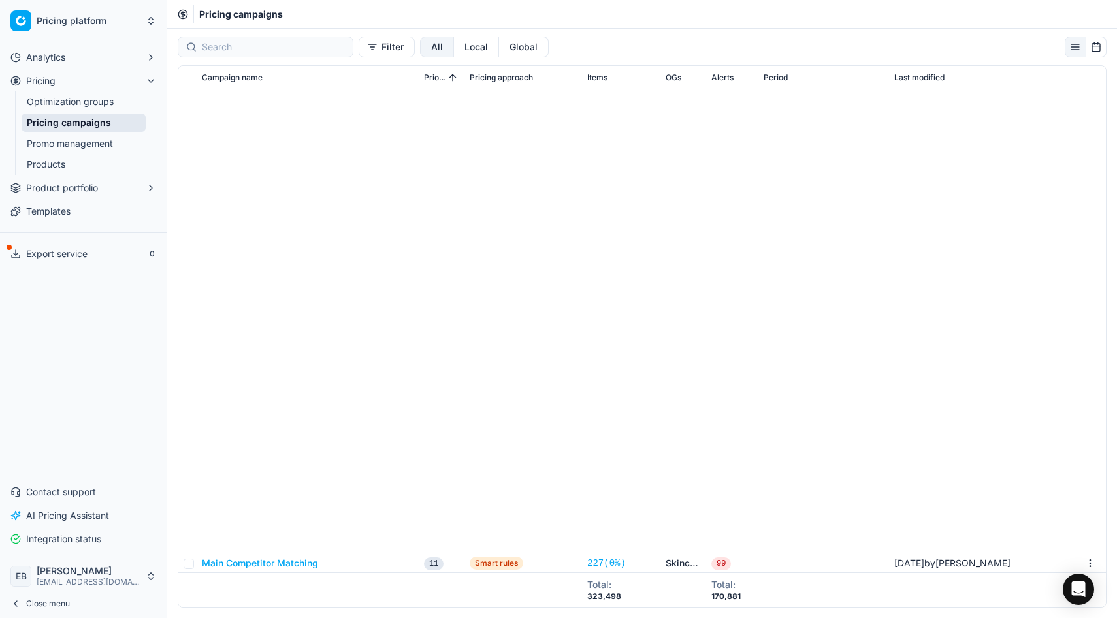
scroll to position [1319, 0]
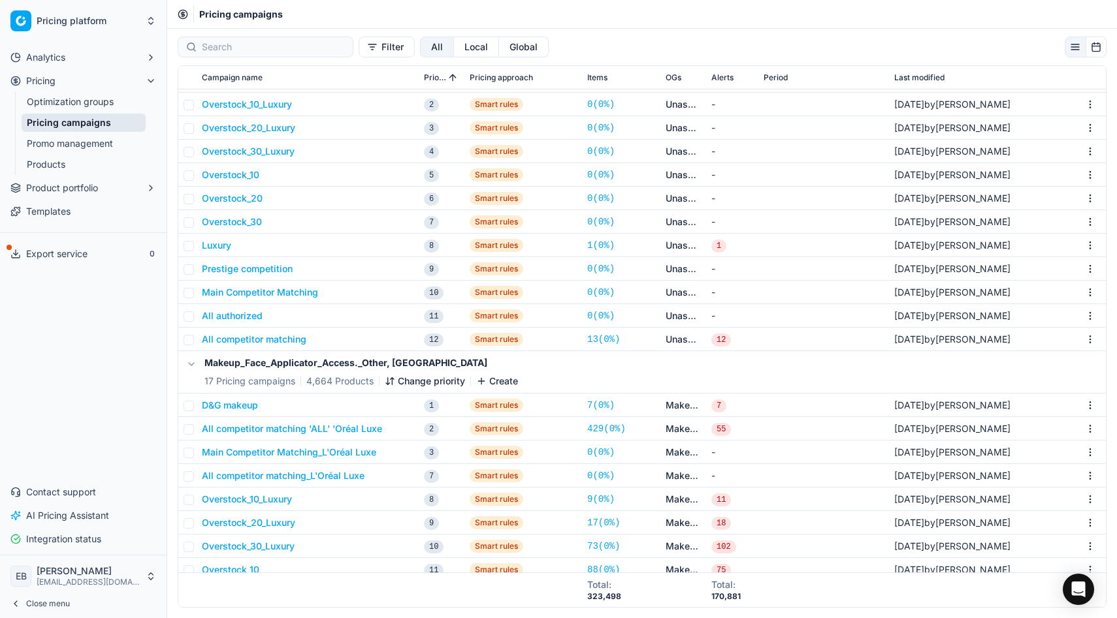
click at [240, 16] on span "Pricing campaigns" at bounding box center [241, 14] width 84 height 13
click at [183, 16] on icon at bounding box center [182, 13] width 3 height 3
click at [72, 86] on button "Pricing" at bounding box center [83, 81] width 156 height 21
click at [72, 61] on button "Analytics" at bounding box center [83, 57] width 156 height 21
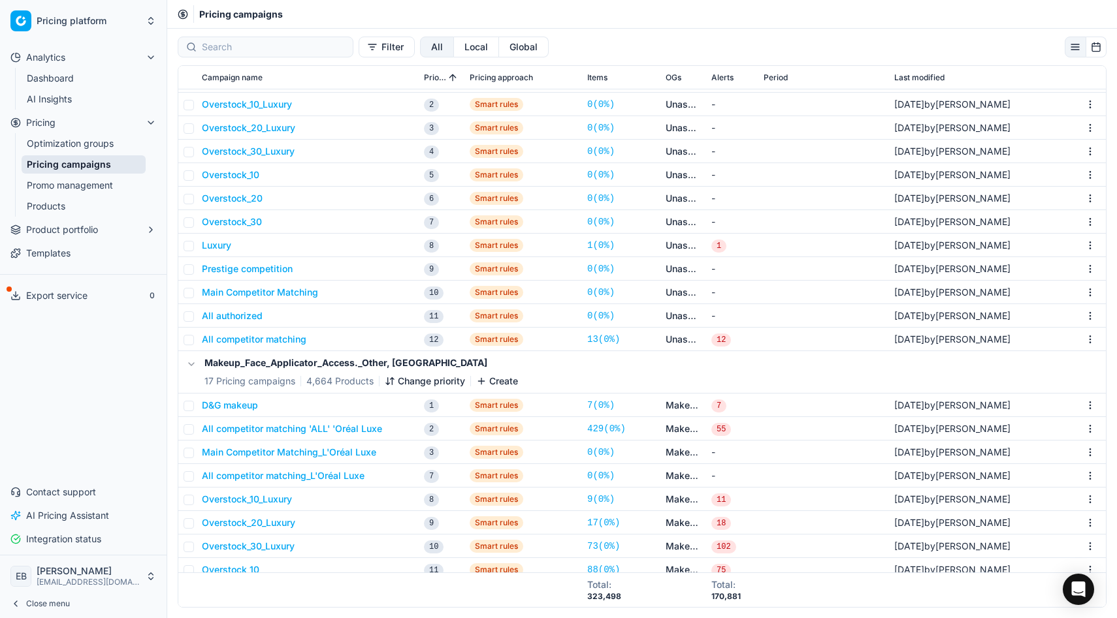
click at [72, 148] on link "Optimization groups" at bounding box center [84, 144] width 124 height 18
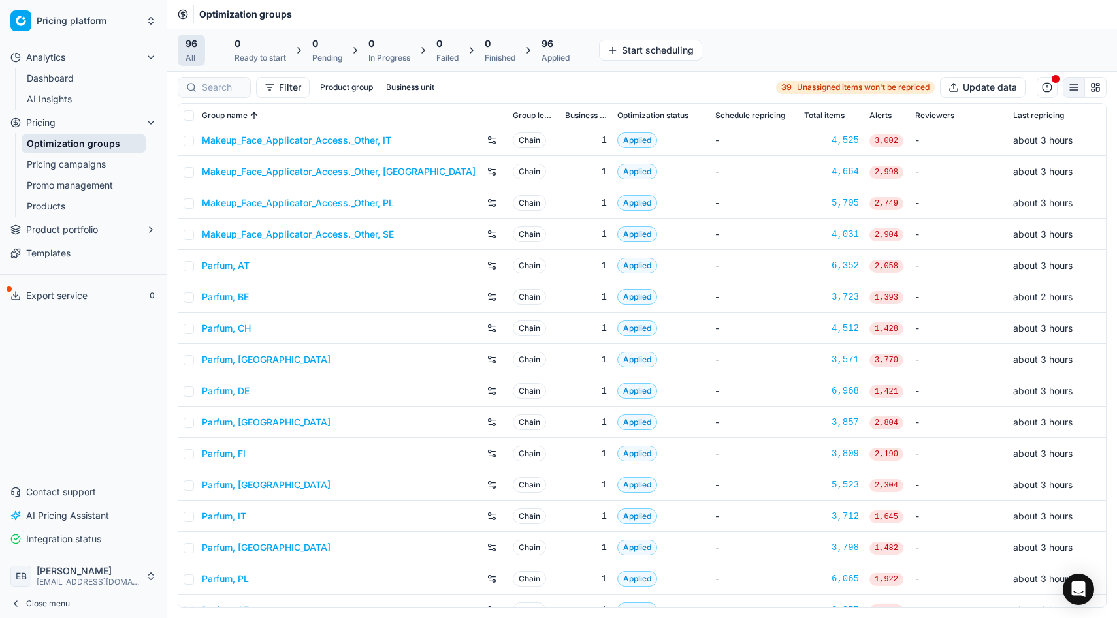
scroll to position [1418, 0]
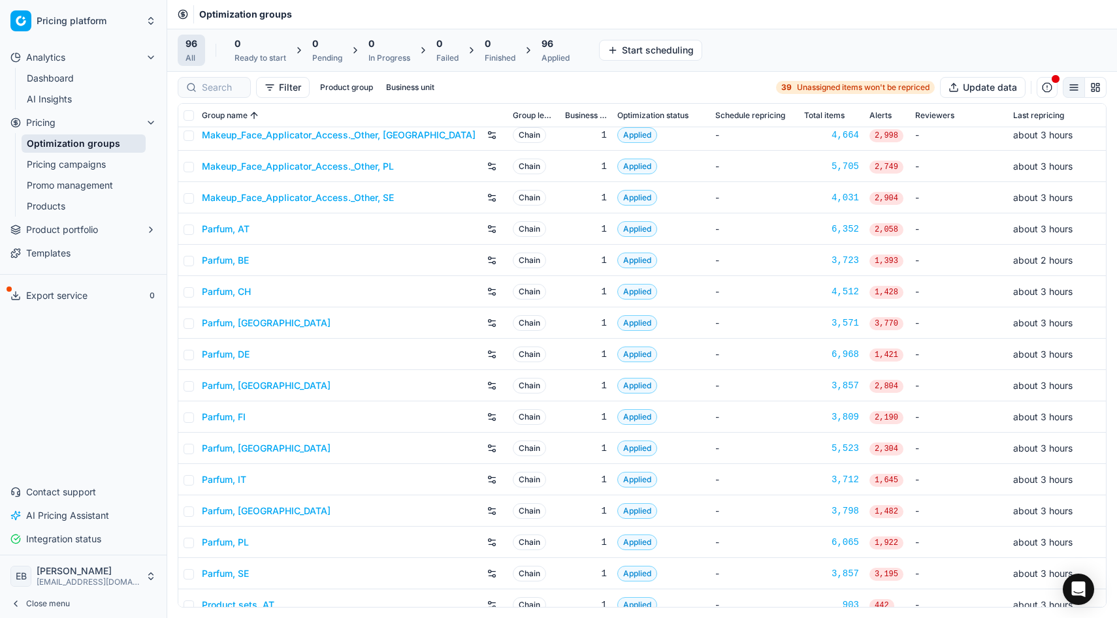
click at [233, 359] on link "Parfum, DE" at bounding box center [226, 354] width 48 height 13
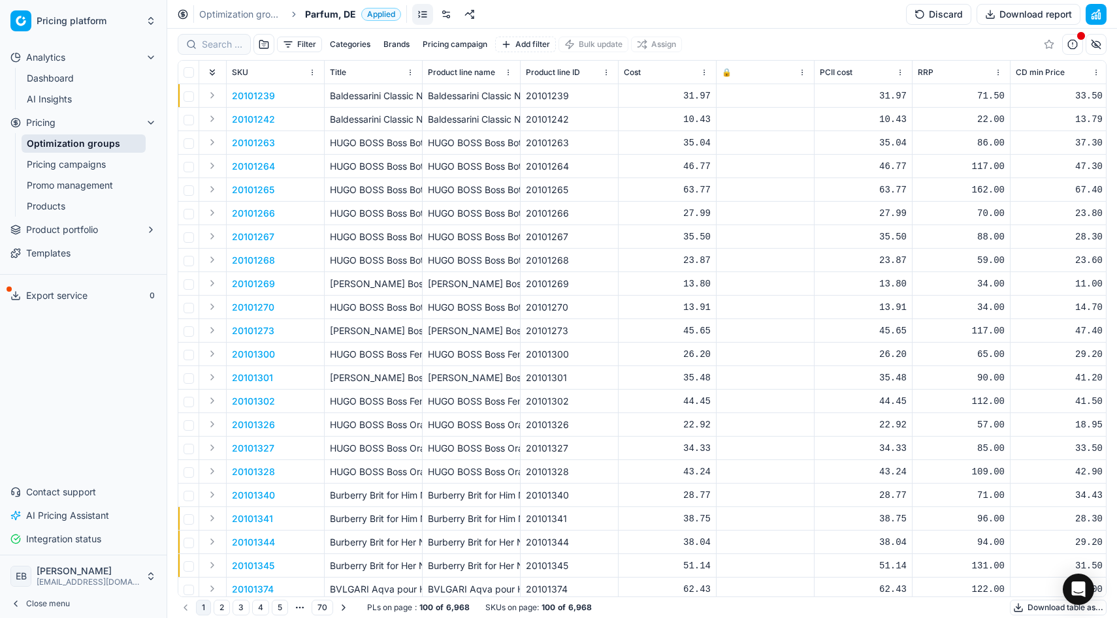
click at [258, 44] on button "button" at bounding box center [263, 44] width 21 height 21
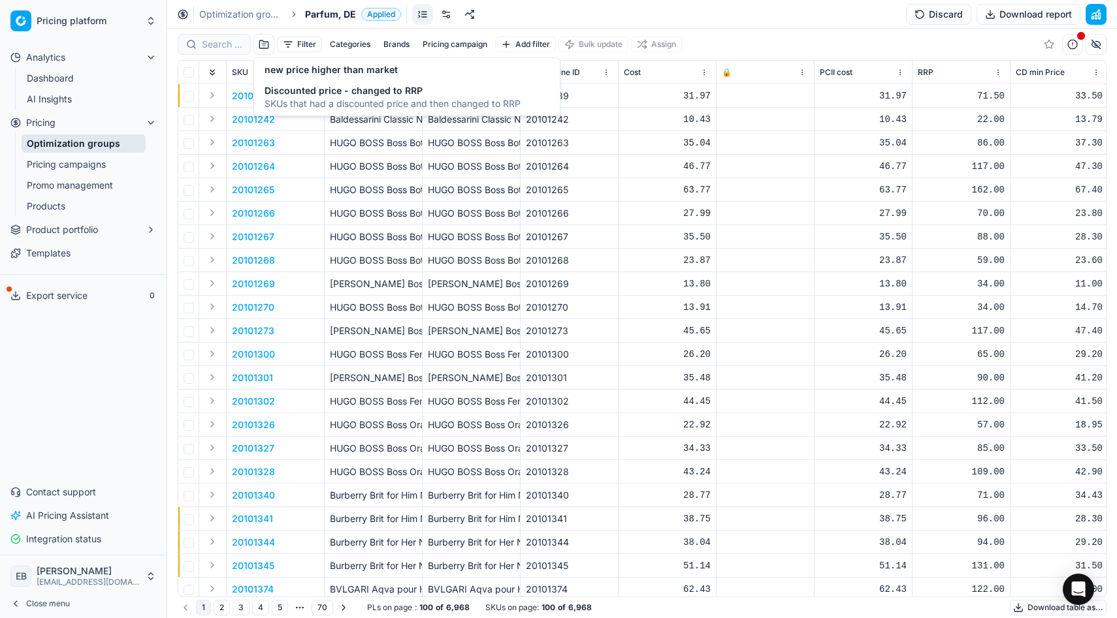
click at [254, 15] on link "Optimization groups" at bounding box center [241, 14] width 84 height 13
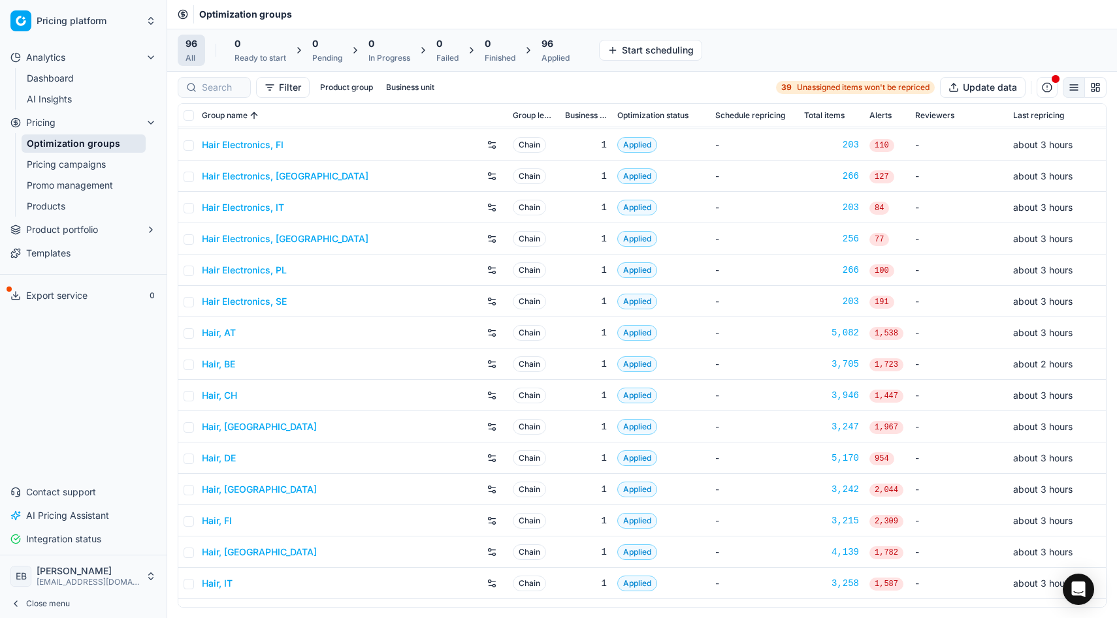
scroll to position [200, 0]
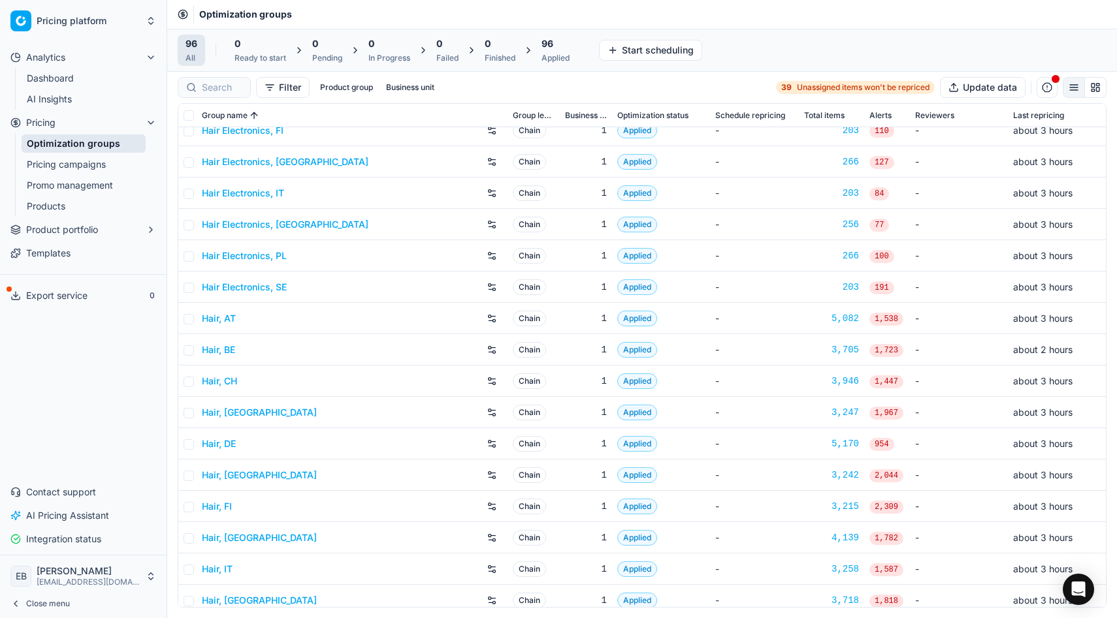
click at [207, 349] on link "Hair, BE" at bounding box center [218, 349] width 33 height 13
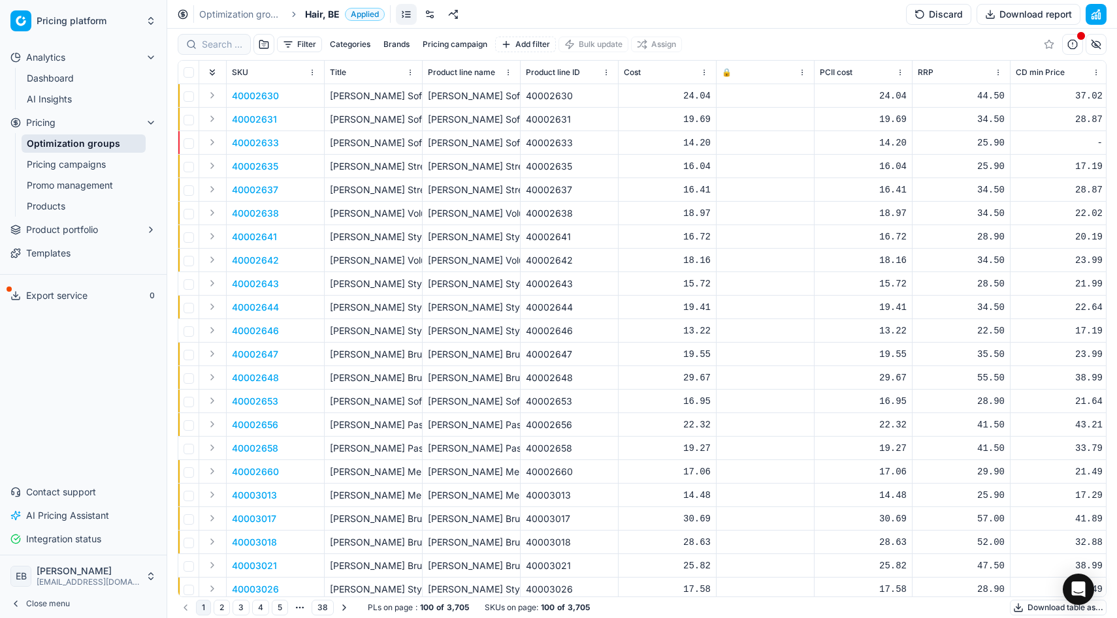
click at [411, 12] on link at bounding box center [406, 14] width 21 height 21
click at [462, 11] on link at bounding box center [453, 14] width 21 height 21
click at [473, 41] on button "Pricing campaign" at bounding box center [454, 45] width 75 height 16
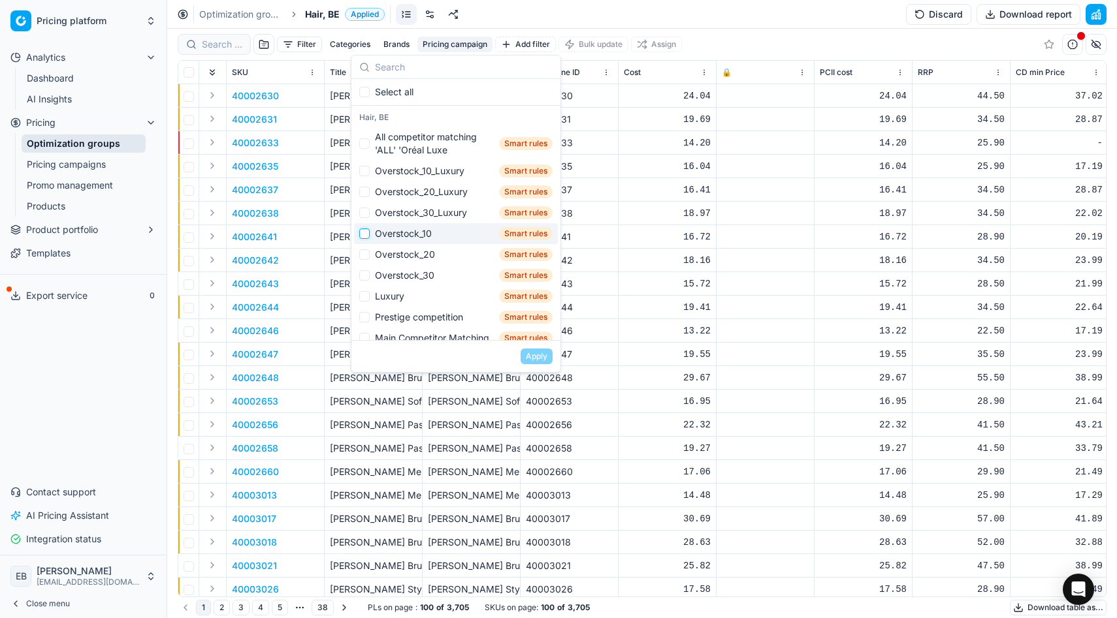
click at [366, 229] on input "Suggestions" at bounding box center [364, 234] width 10 height 10
checkbox input "false"
click at [509, 12] on div "Optimization groups Hair, BE Applied Discard Download report" at bounding box center [641, 14] width 949 height 29
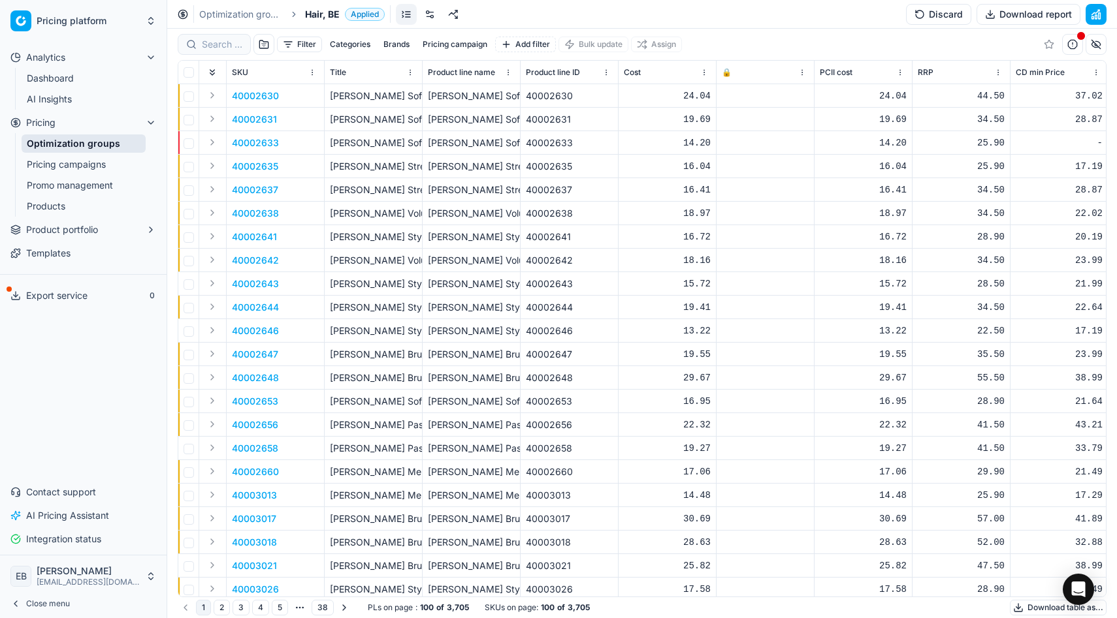
click at [77, 170] on link "Pricing campaigns" at bounding box center [84, 164] width 124 height 18
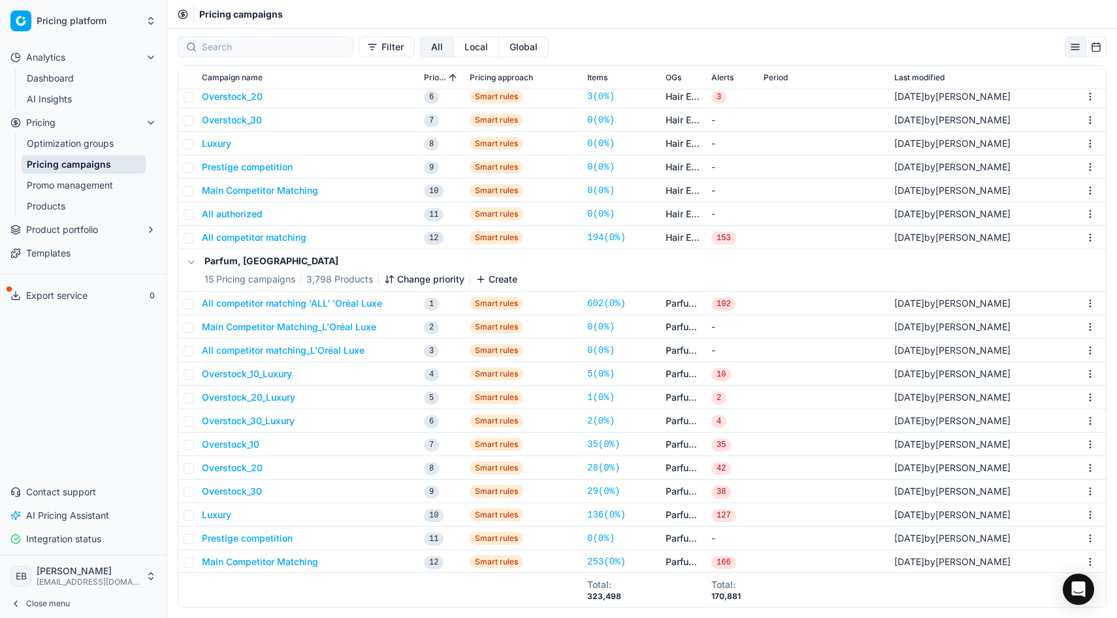
scroll to position [7968, 0]
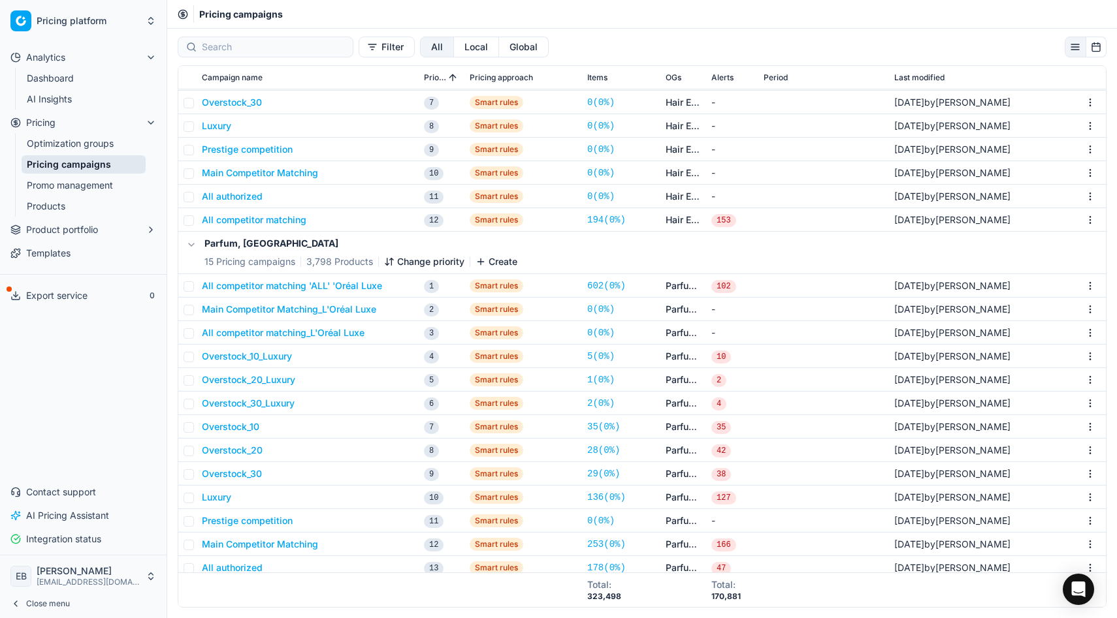
click at [289, 291] on button "All competitor matching 'ALL' 'Oréal Luxe" at bounding box center [292, 285] width 180 height 13
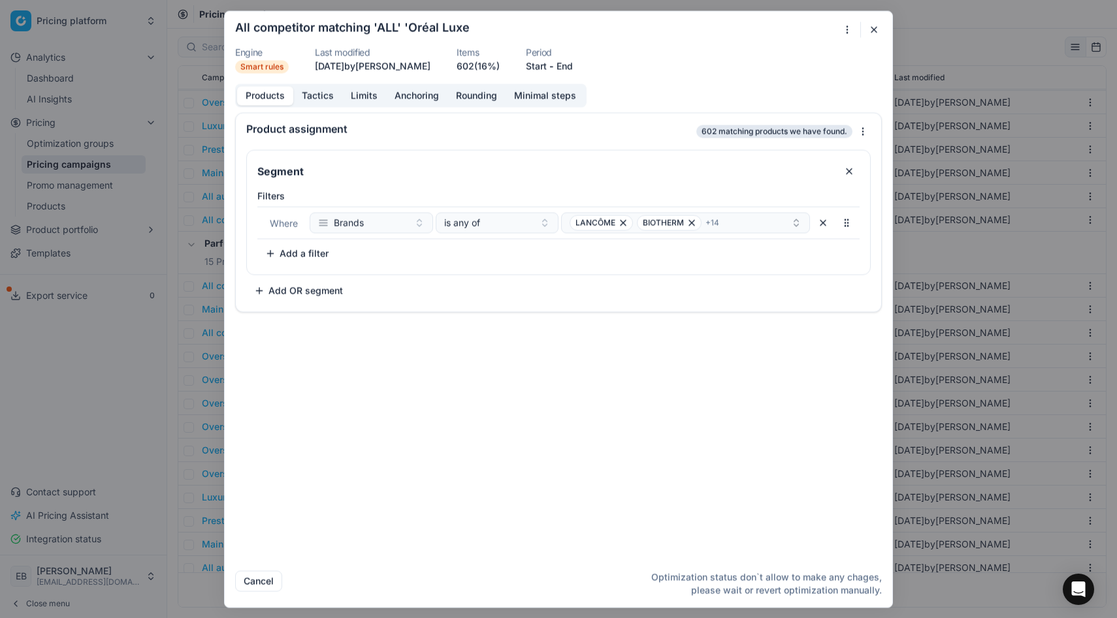
click at [310, 99] on button "Tactics" at bounding box center [317, 95] width 49 height 19
click at [272, 93] on button "Products" at bounding box center [265, 95] width 56 height 19
click at [725, 226] on div "LANCÔME BIOTHERM + 14" at bounding box center [679, 223] width 221 height 16
click at [753, 207] on div "Where Brands is any of LANCÔME BIOTHERM + 14" at bounding box center [558, 222] width 602 height 33
click at [770, 218] on div "LANCÔME BIOTHERM + 14" at bounding box center [679, 223] width 221 height 16
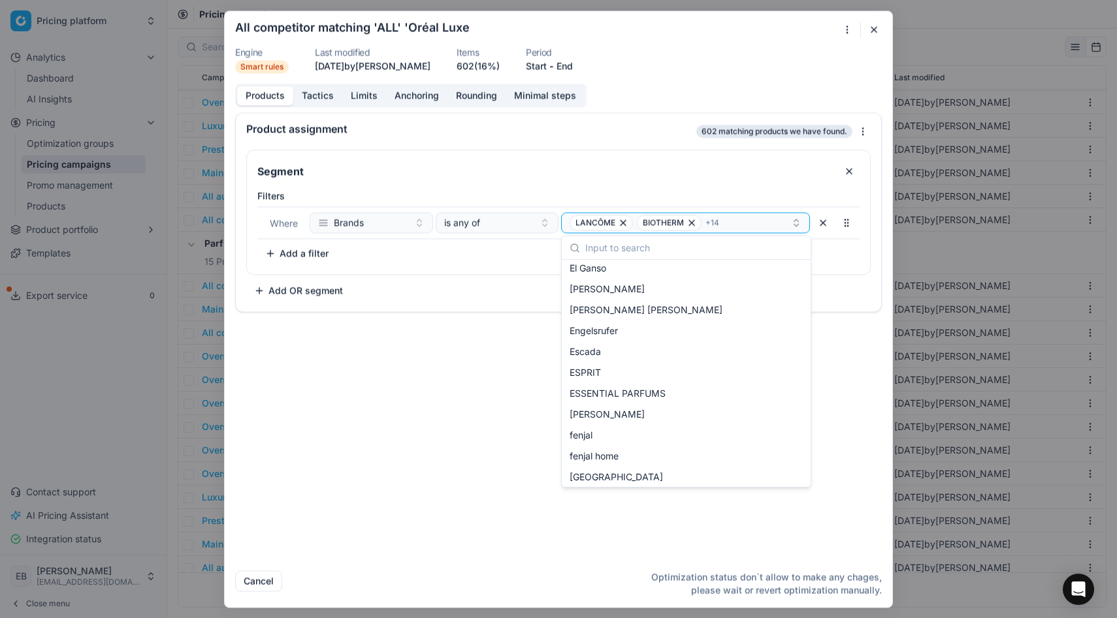
scroll to position [3916, 0]
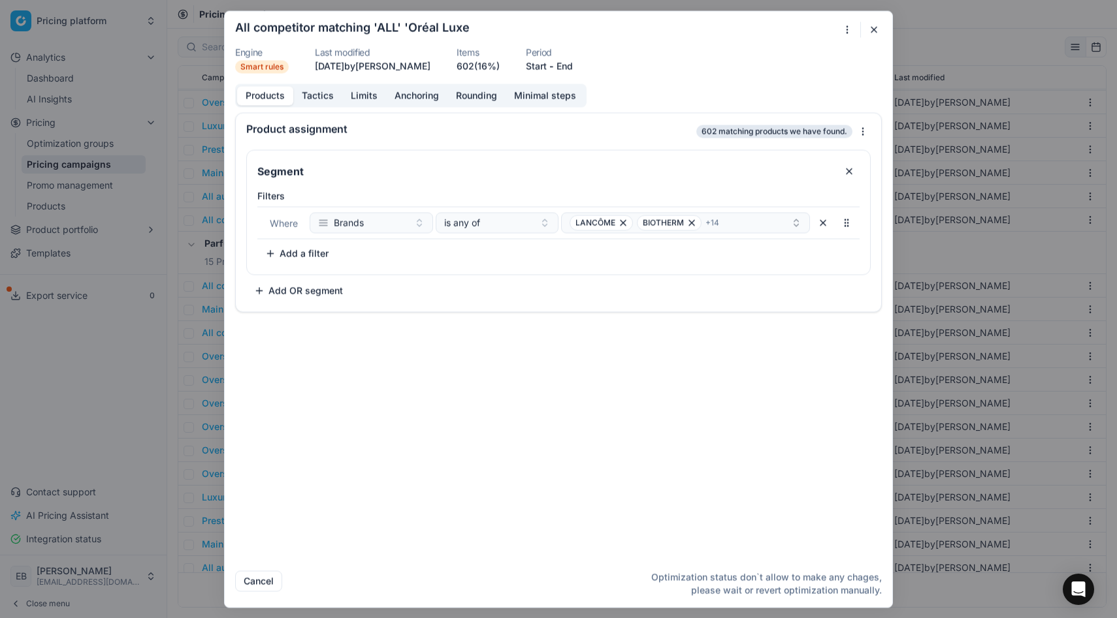
click at [388, 426] on div "Product assignment 602 matching products we have found. Segment Filters Where B…" at bounding box center [558, 336] width 667 height 448
click at [325, 95] on button "Tactics" at bounding box center [317, 95] width 49 height 19
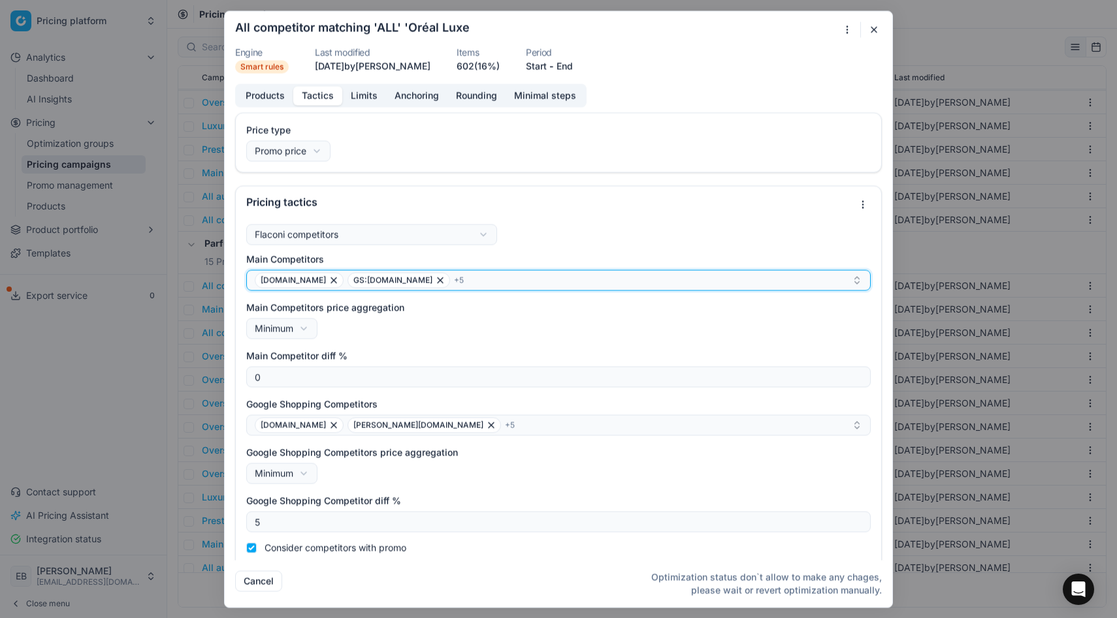
click at [419, 278] on div "[DOMAIN_NAME] GS:[DOMAIN_NAME] + 5" at bounding box center [553, 280] width 597 height 16
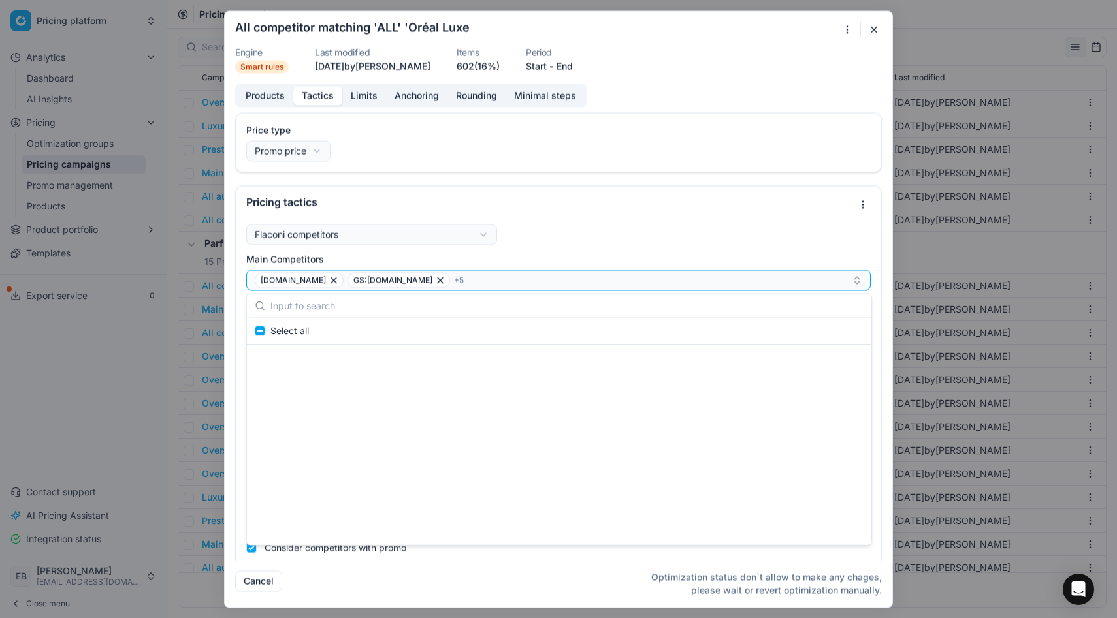
scroll to position [5398, 0]
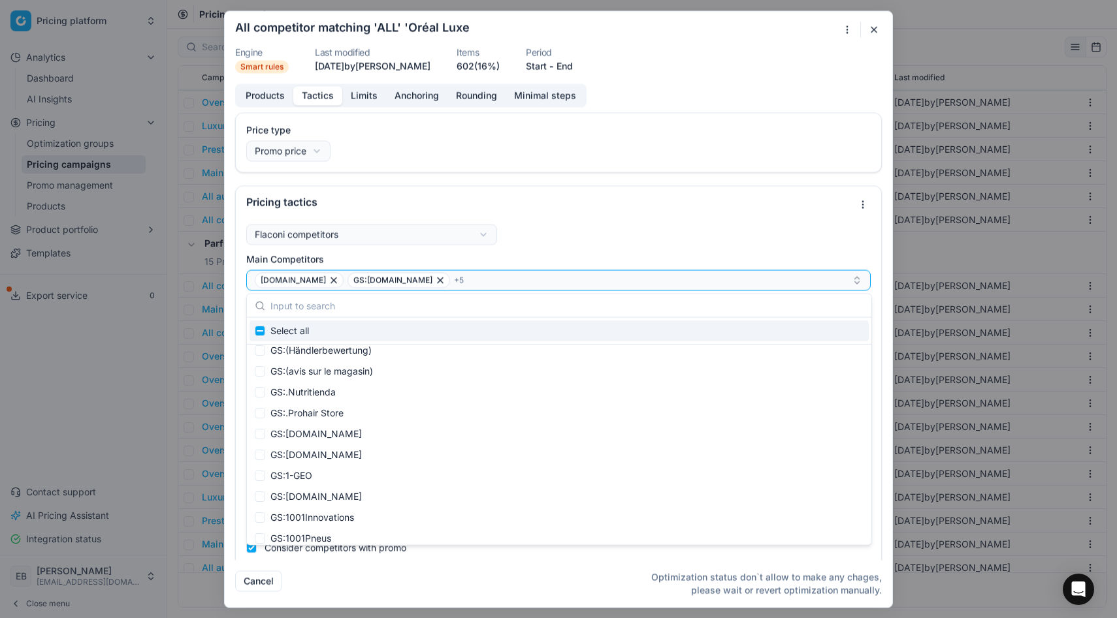
click at [582, 223] on div "Flaconi competitors Flaconi competitorsFlaconi competitors rule: first takes in…" at bounding box center [558, 415] width 645 height 393
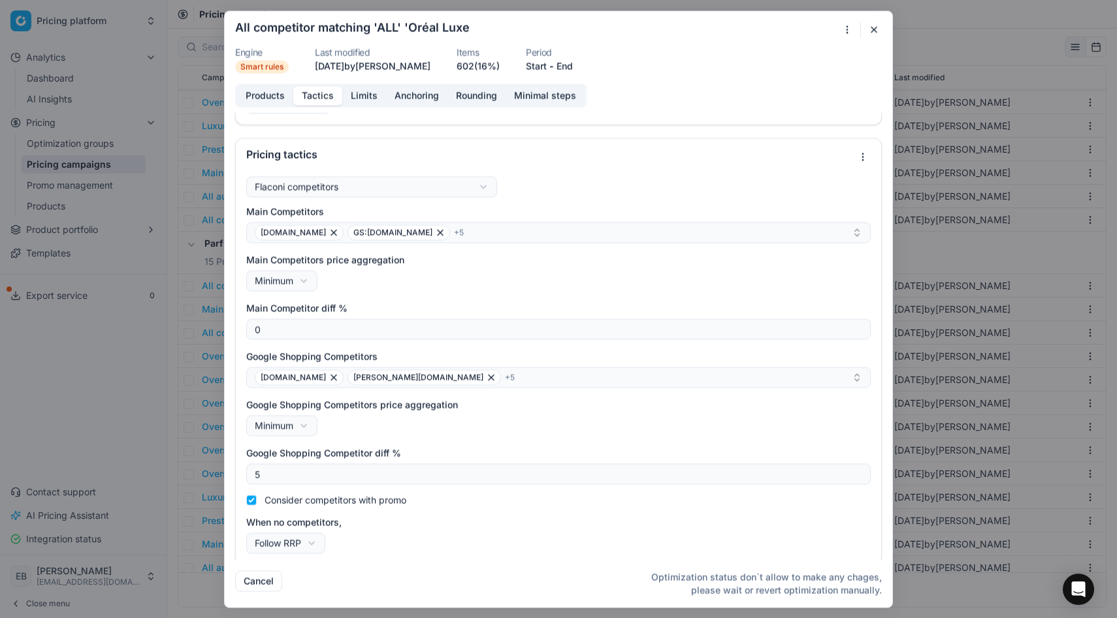
scroll to position [52, 0]
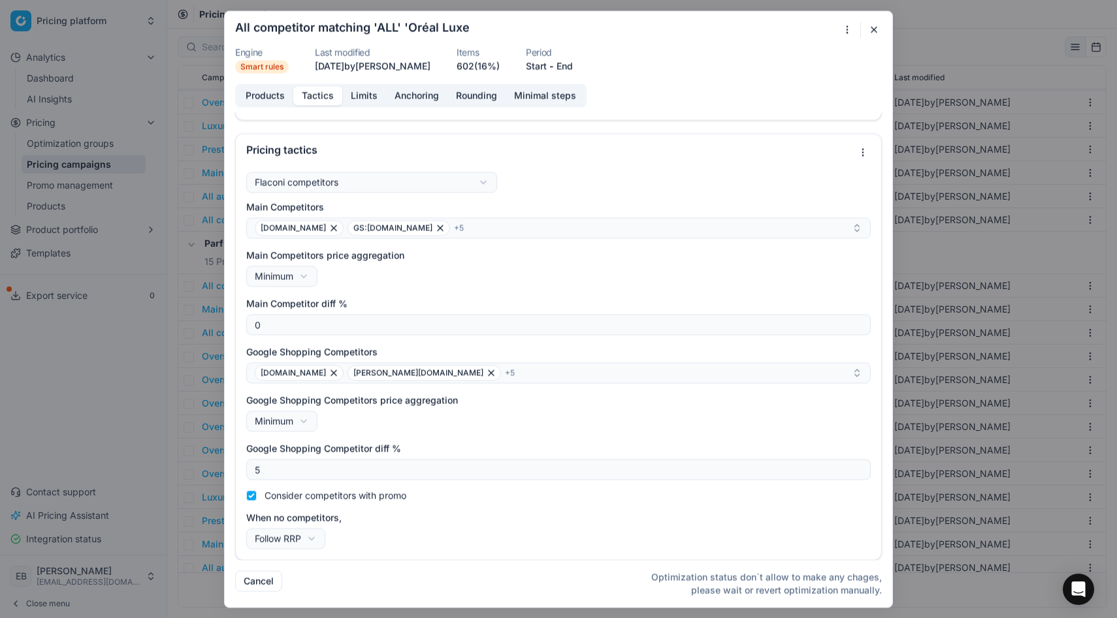
click at [274, 518] on label "When no competitors," at bounding box center [558, 517] width 624 height 13
click at [274, 528] on button "Follow RRP" at bounding box center [285, 538] width 79 height 21
click at [470, 515] on div "We are saving PC settings. Please wait, it should take a few minutes All compet…" at bounding box center [558, 309] width 1117 height 618
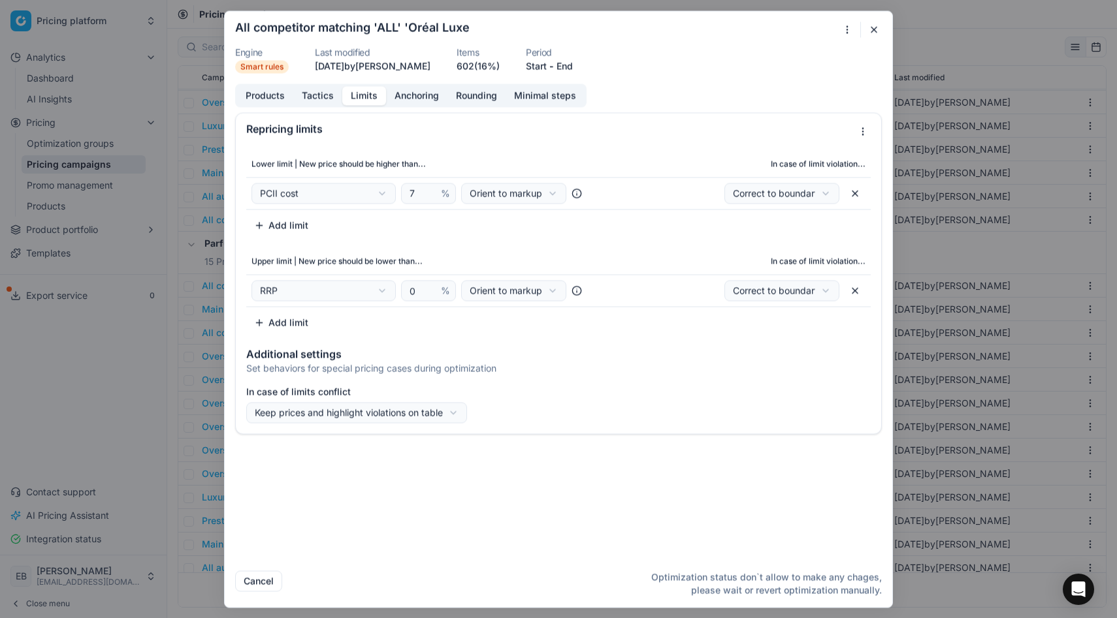
click at [350, 88] on button "Limits" at bounding box center [364, 95] width 44 height 19
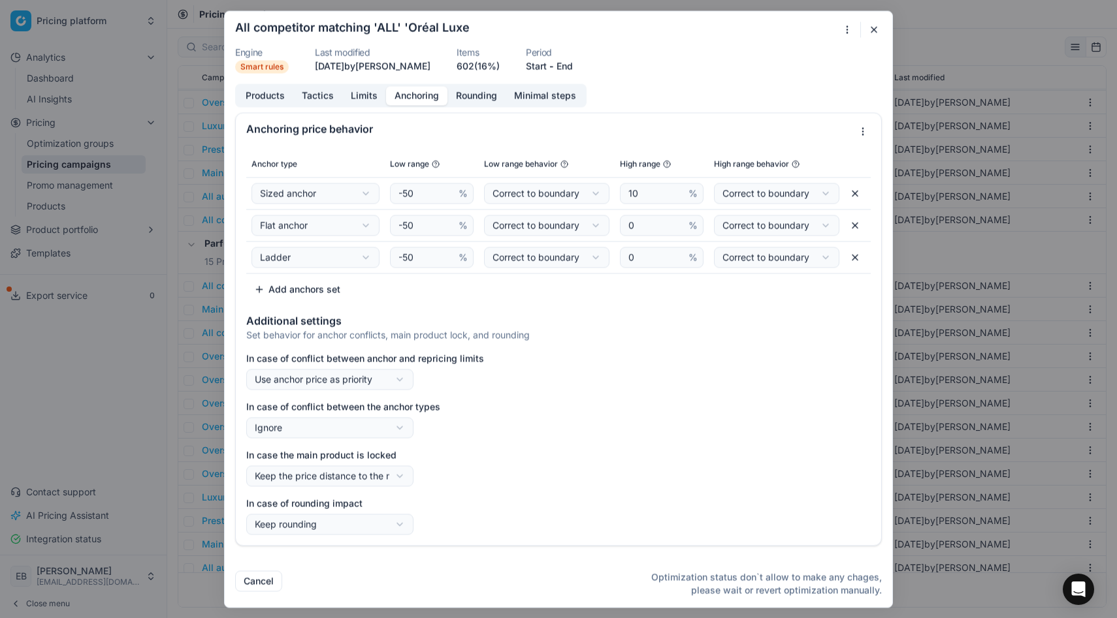
click at [406, 101] on button "Anchoring" at bounding box center [416, 95] width 61 height 19
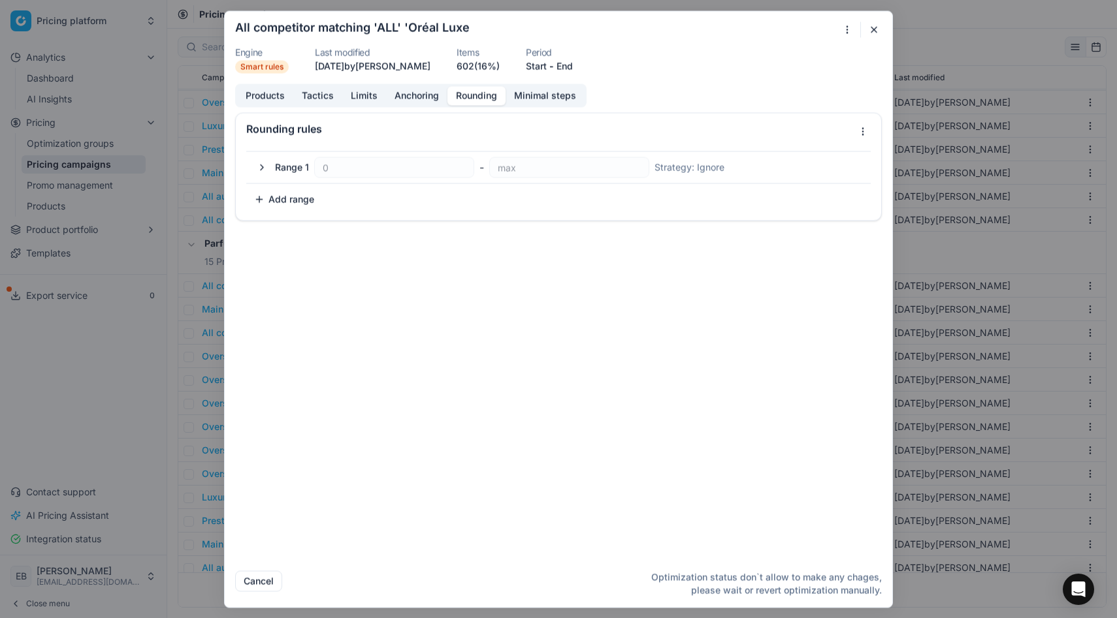
click at [464, 101] on button "Rounding" at bounding box center [476, 95] width 58 height 19
click at [565, 97] on button "Minimal steps" at bounding box center [544, 95] width 79 height 19
click at [259, 104] on button "Products" at bounding box center [265, 95] width 56 height 19
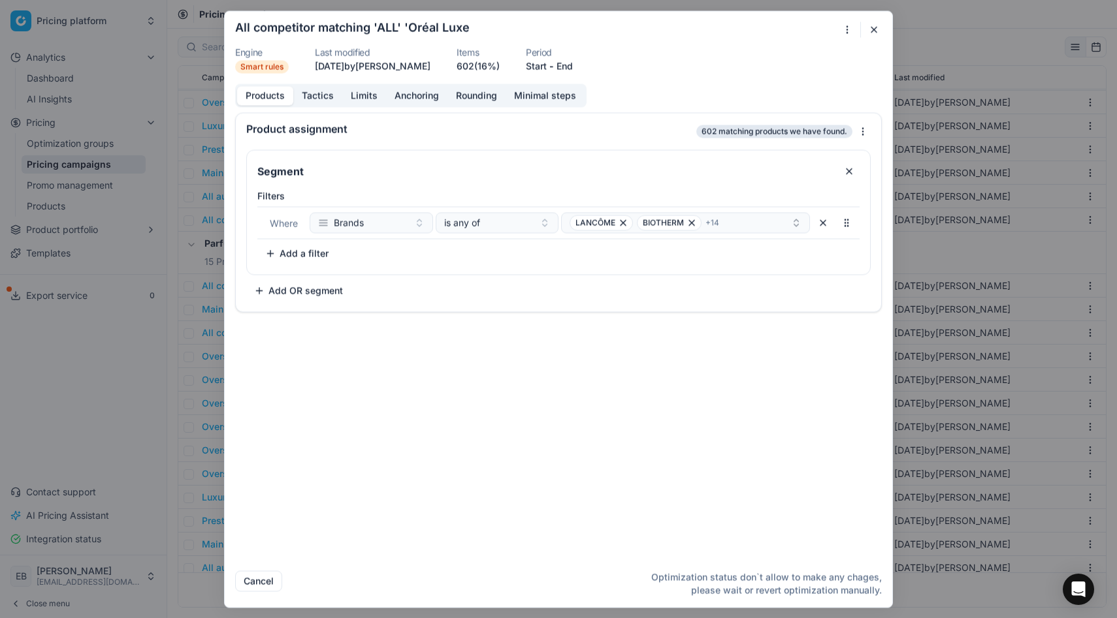
click at [310, 91] on button "Tactics" at bounding box center [317, 95] width 49 height 19
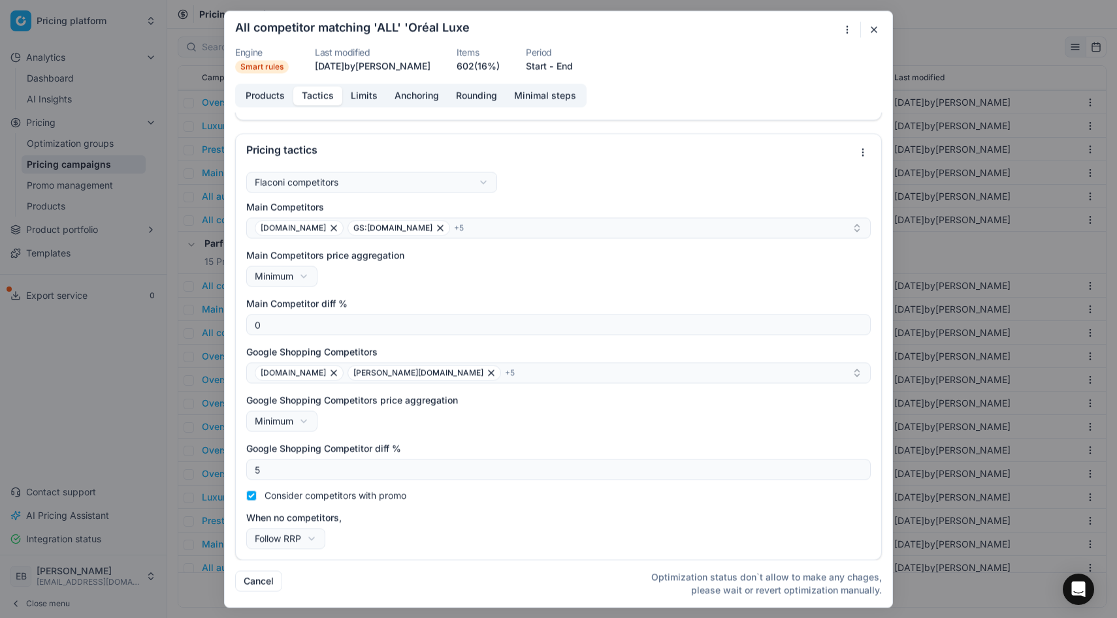
click at [370, 91] on button "Limits" at bounding box center [364, 95] width 44 height 19
click at [317, 103] on button "Tactics" at bounding box center [317, 95] width 49 height 19
click at [874, 29] on button "button" at bounding box center [874, 30] width 16 height 16
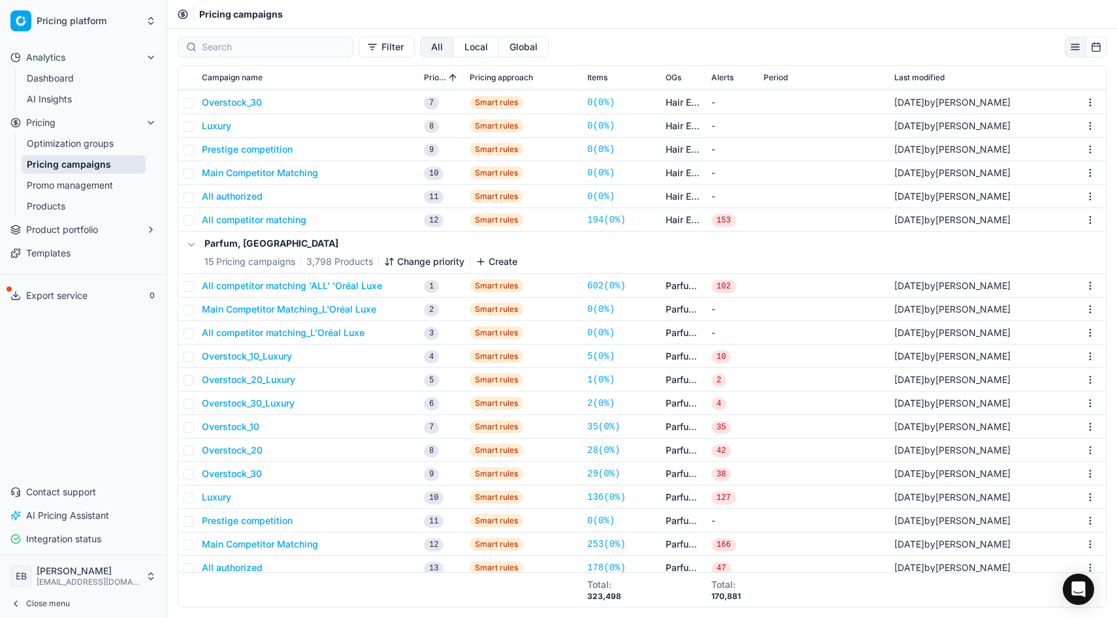
scroll to position [8005, 0]
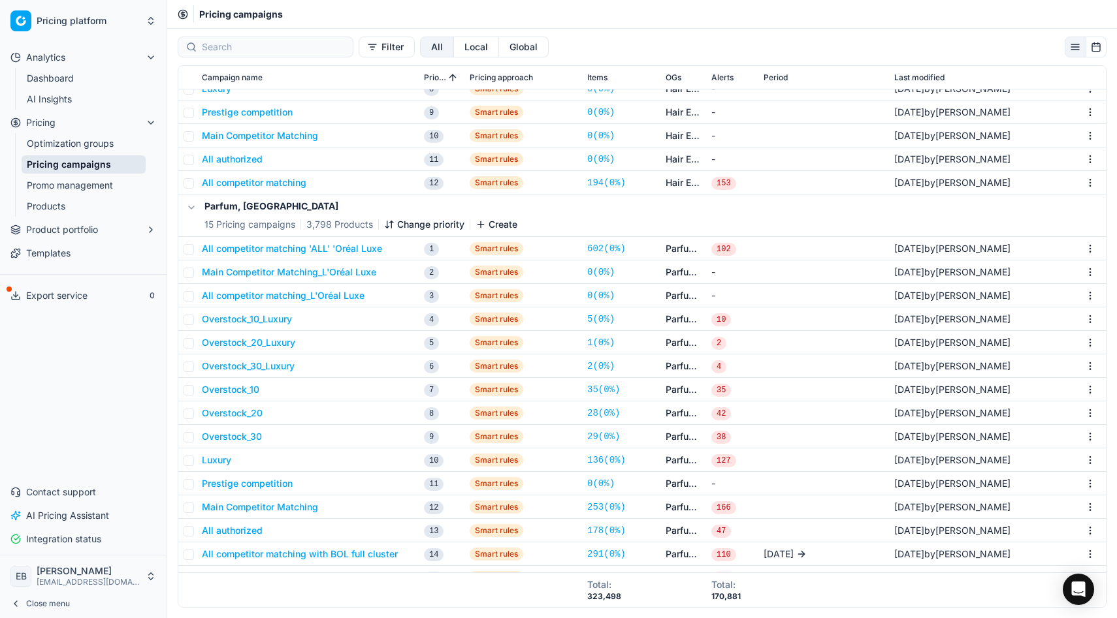
click at [341, 278] on button "Main Competitor Matching_L'Oréal Luxe" at bounding box center [289, 272] width 174 height 13
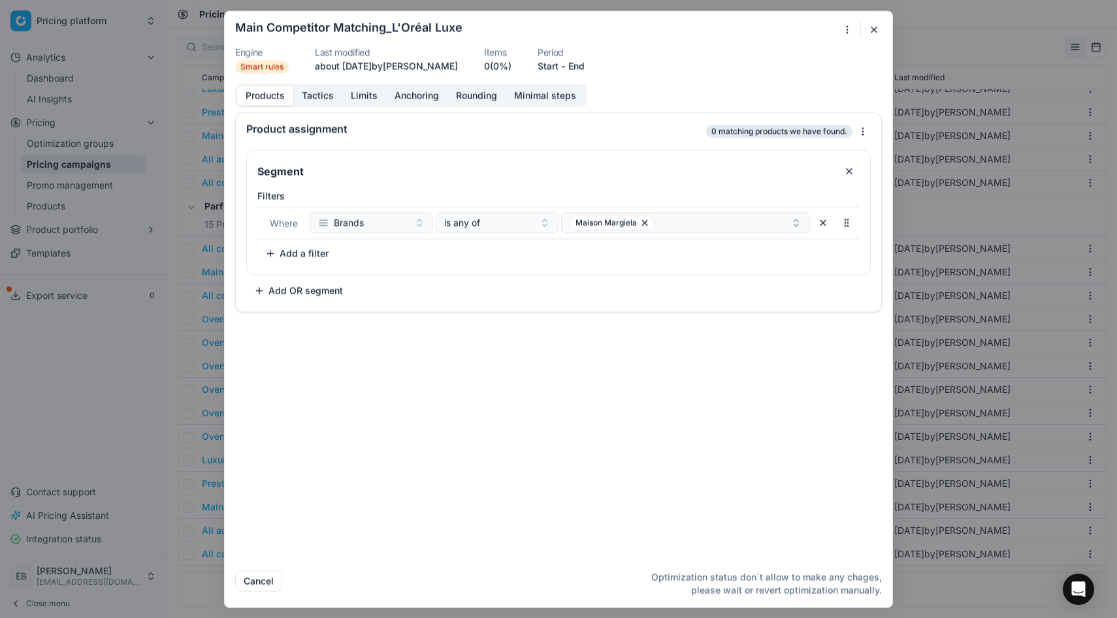
click at [311, 99] on button "Tactics" at bounding box center [317, 95] width 49 height 19
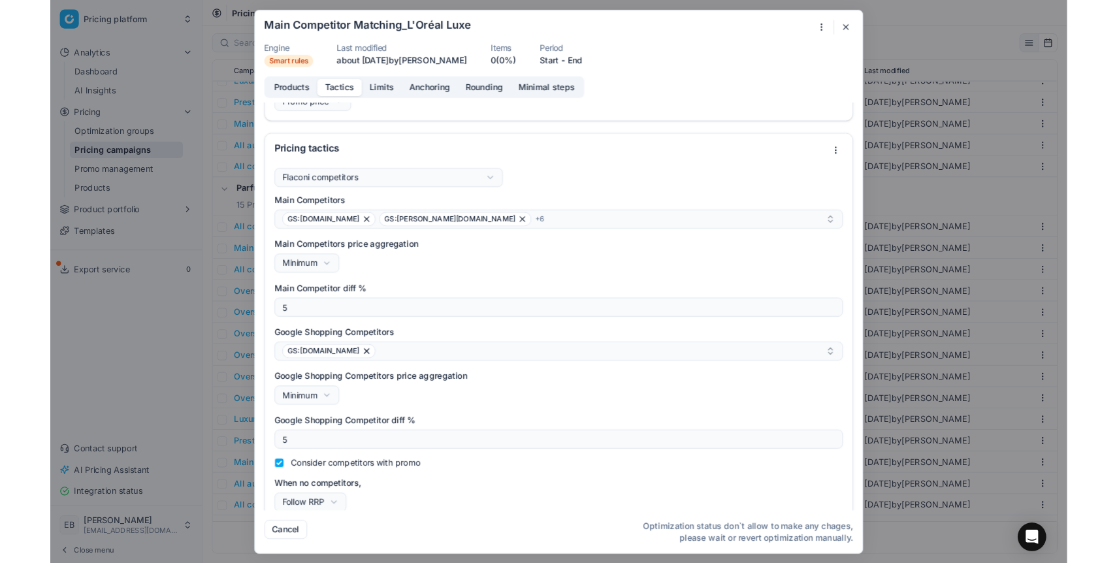
scroll to position [9, 0]
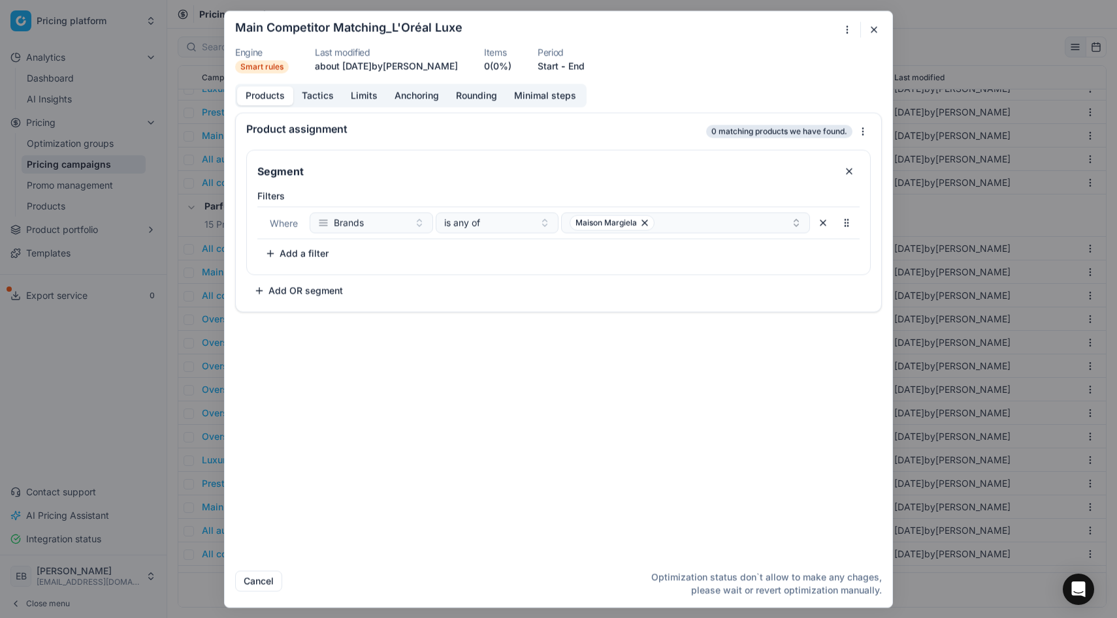
click at [266, 91] on button "Products" at bounding box center [265, 95] width 56 height 19
